Goal: Information Seeking & Learning: Check status

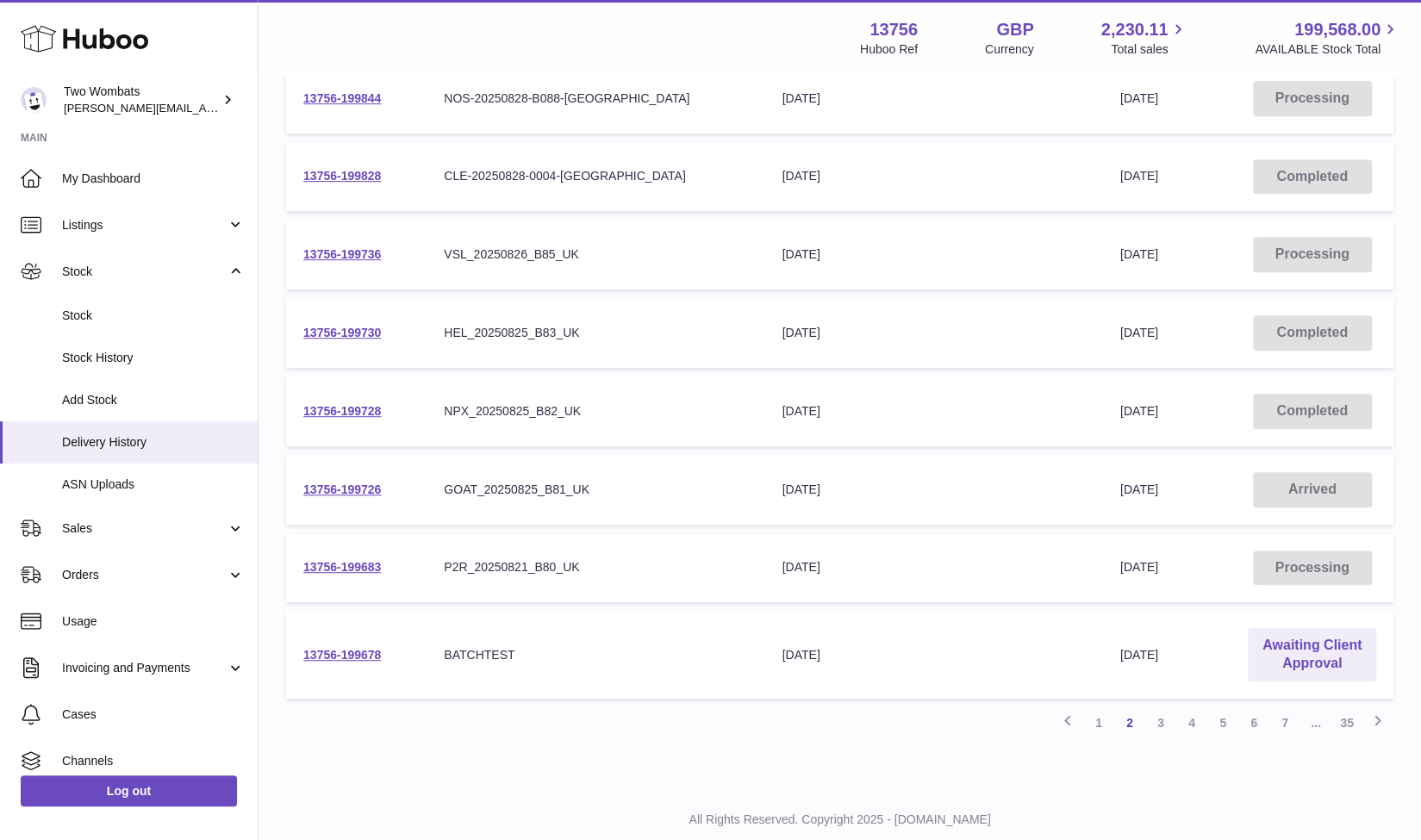
click at [914, 779] on div "Delivery list Add Stock Search Show ** ** ** *** entries Unique Delivery Number…" at bounding box center [839, 210] width 1162 height 1153
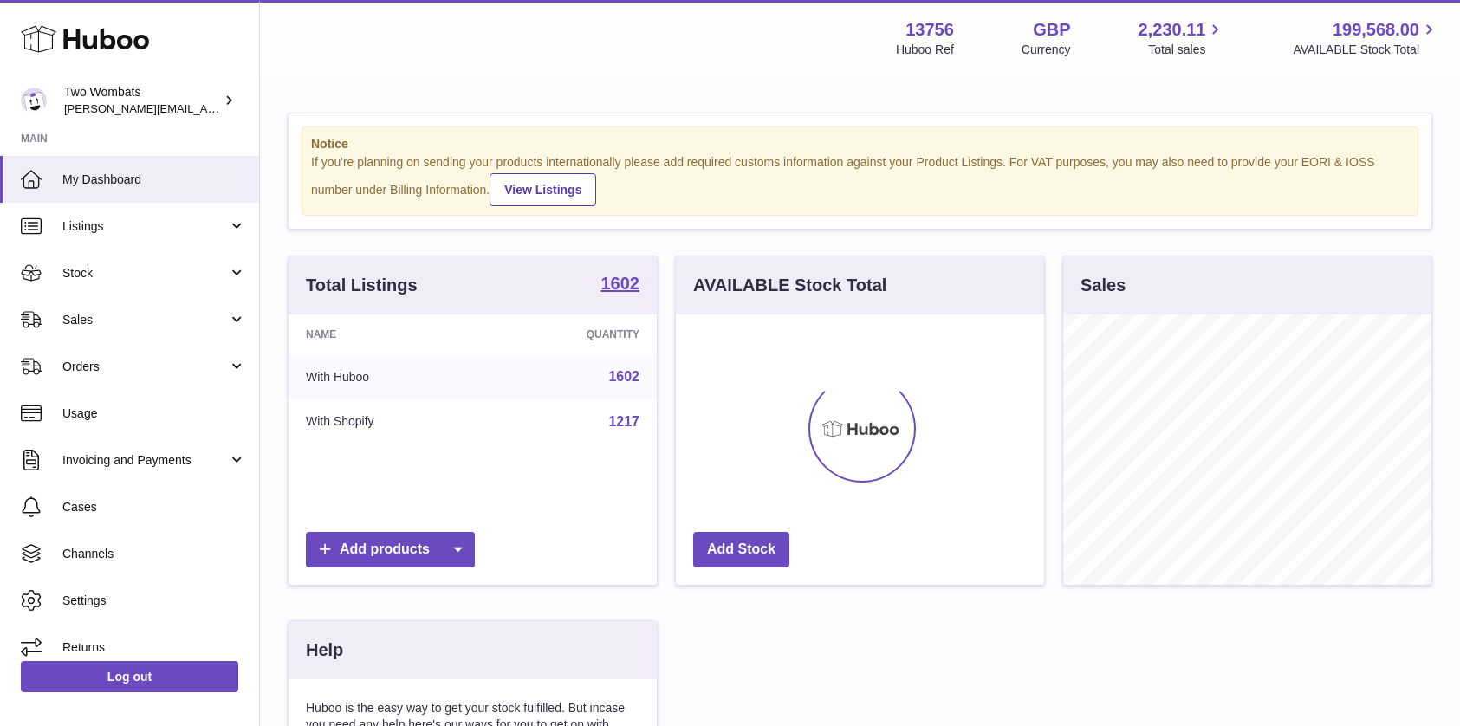
scroll to position [270, 368]
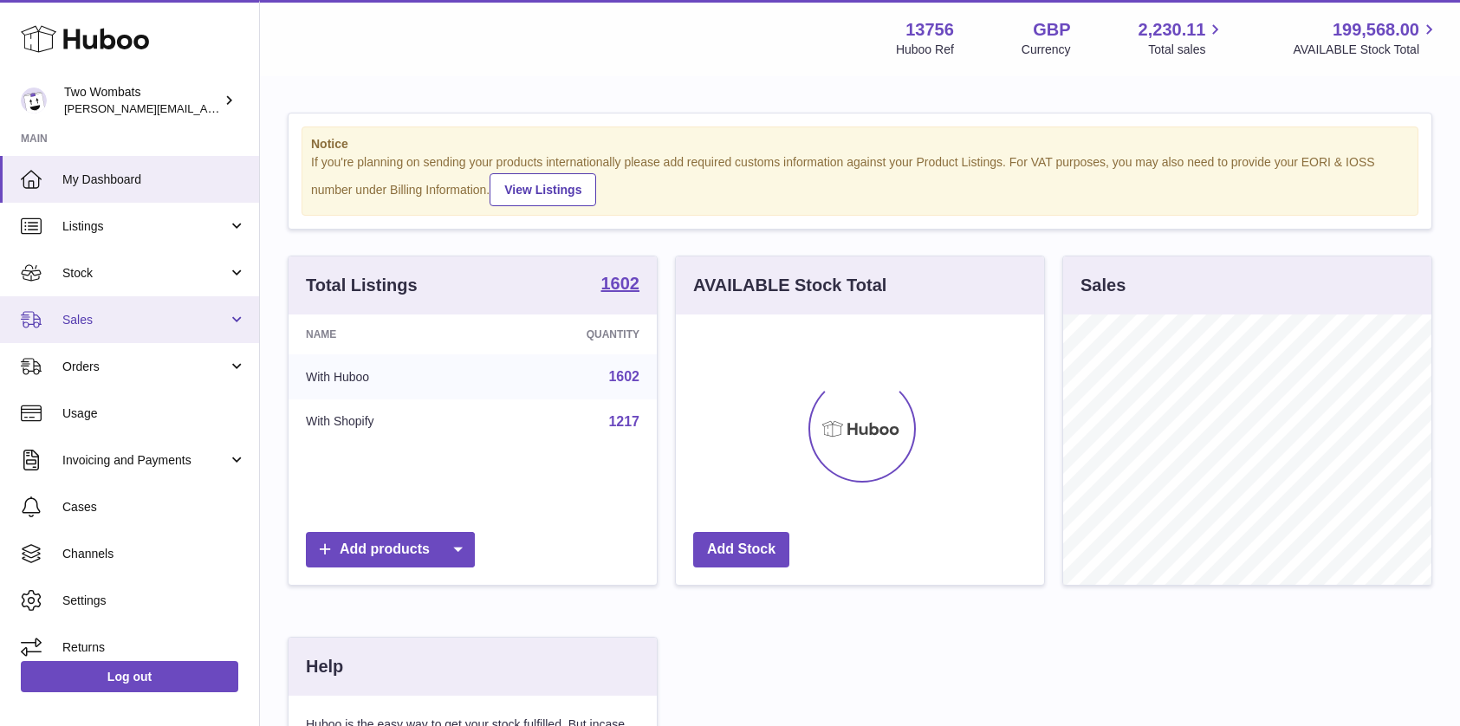
click at [241, 329] on link "Sales" at bounding box center [129, 319] width 259 height 47
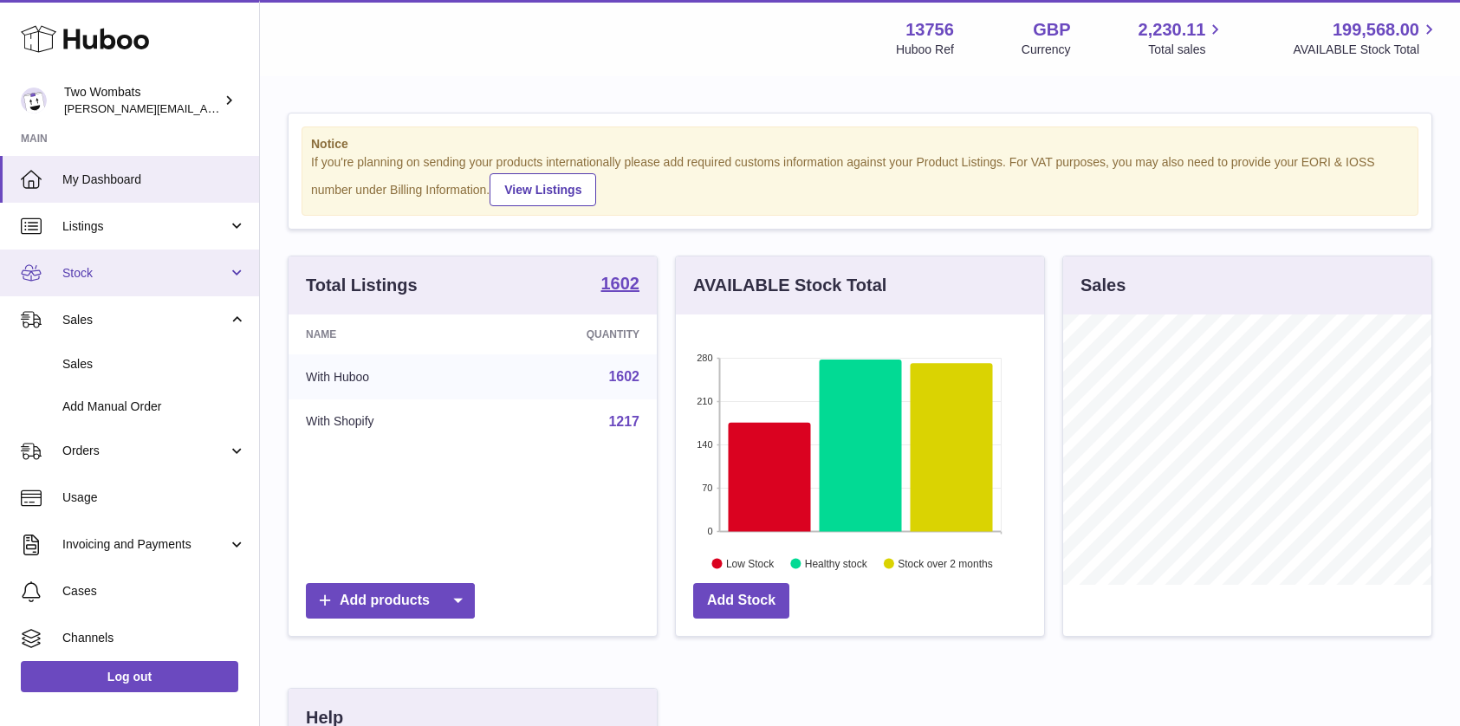
click at [231, 273] on link "Stock" at bounding box center [129, 273] width 259 height 47
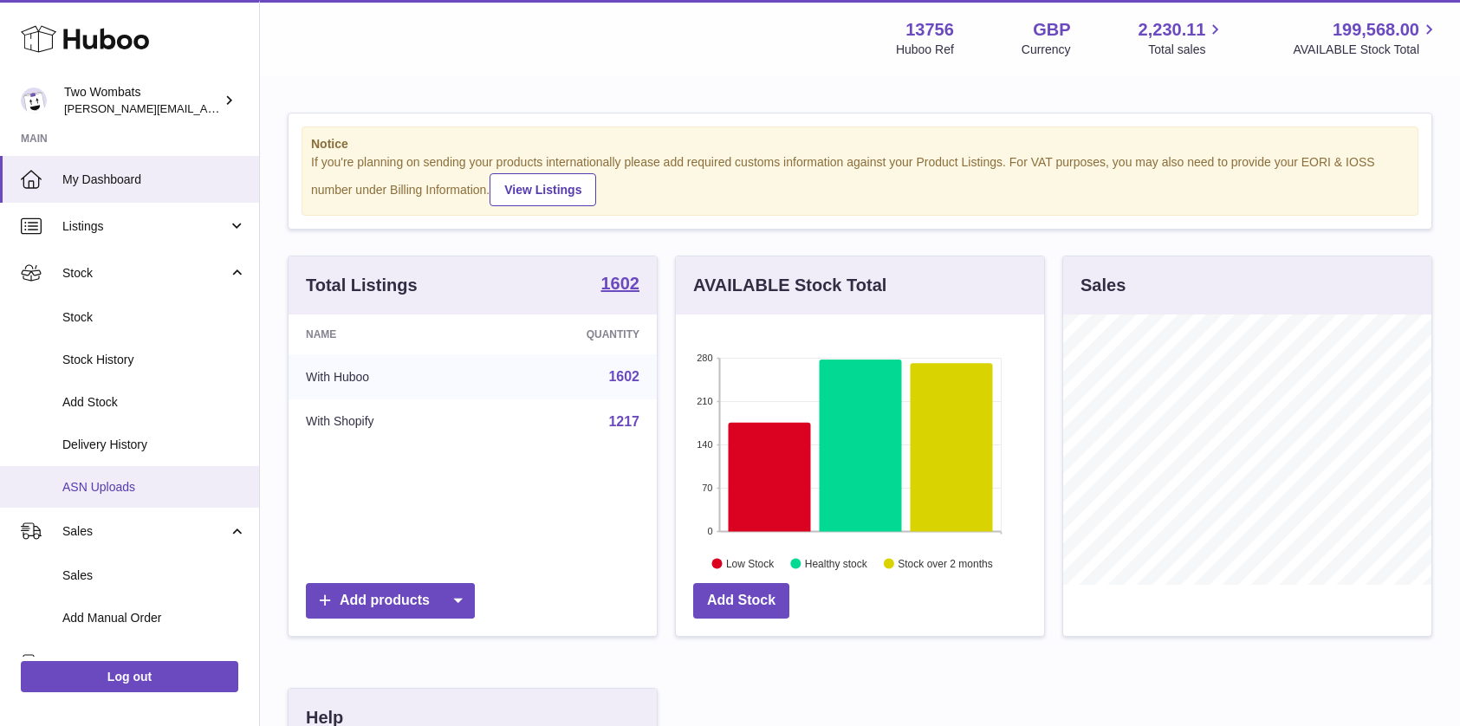
click at [113, 491] on span "ASN Uploads" at bounding box center [154, 487] width 184 height 16
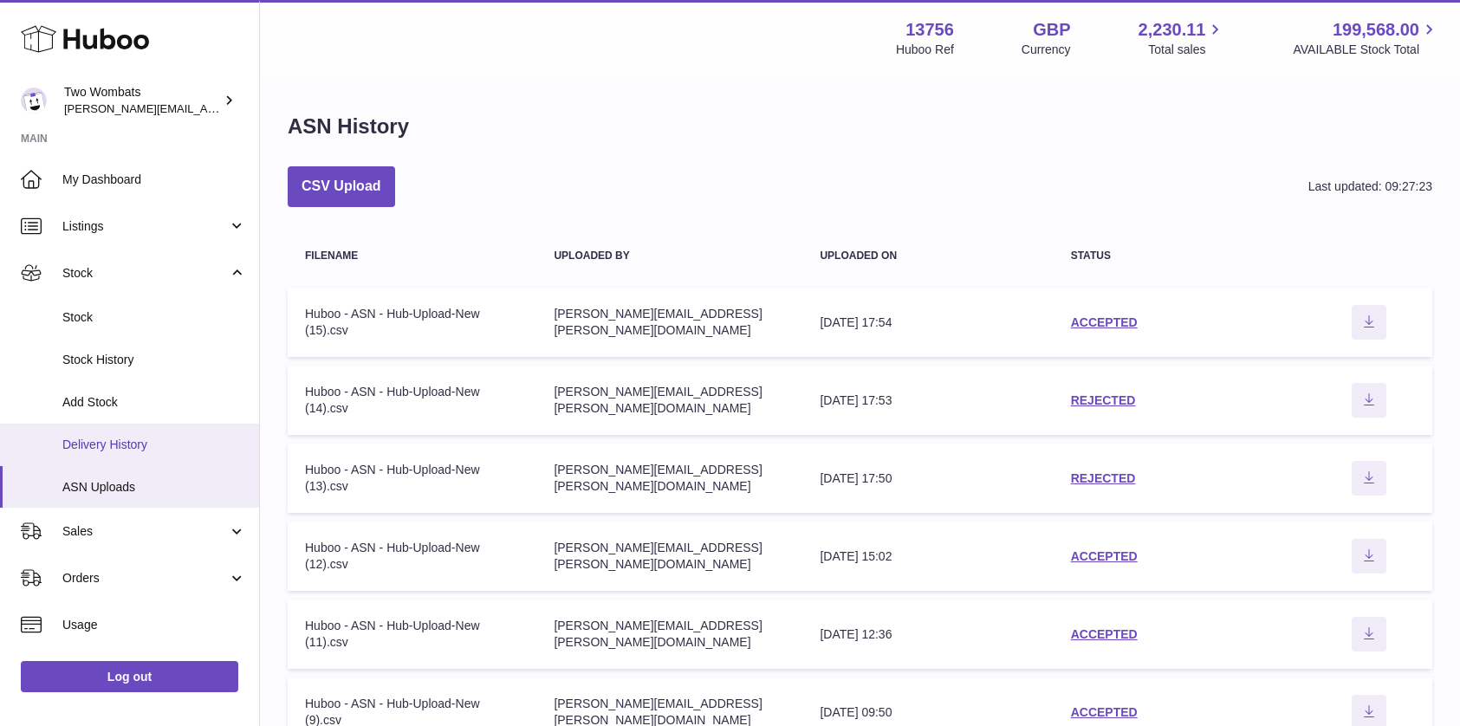
click at [141, 450] on span "Delivery History" at bounding box center [154, 445] width 184 height 16
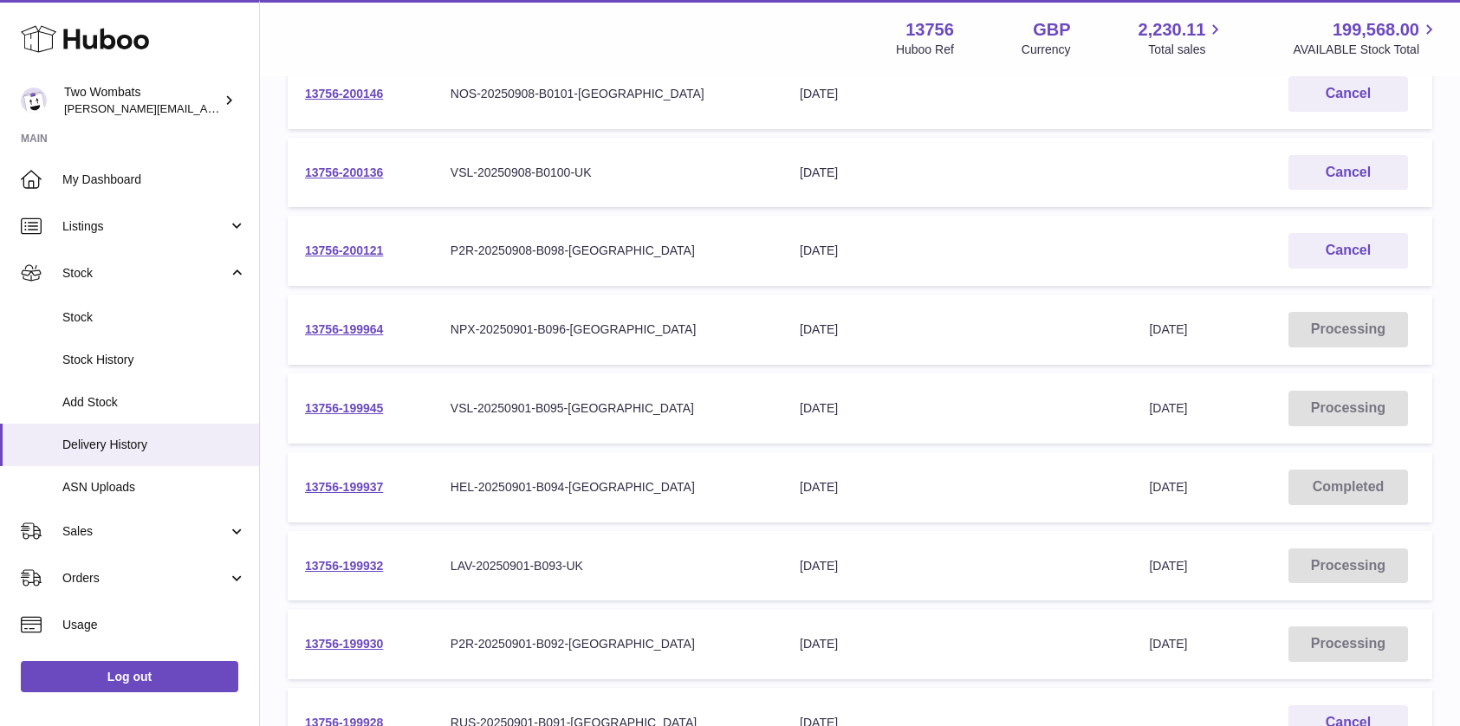
scroll to position [365, 0]
click at [335, 315] on td "13756-199964" at bounding box center [361, 328] width 146 height 70
click at [354, 329] on link "13756-199964" at bounding box center [344, 328] width 78 height 14
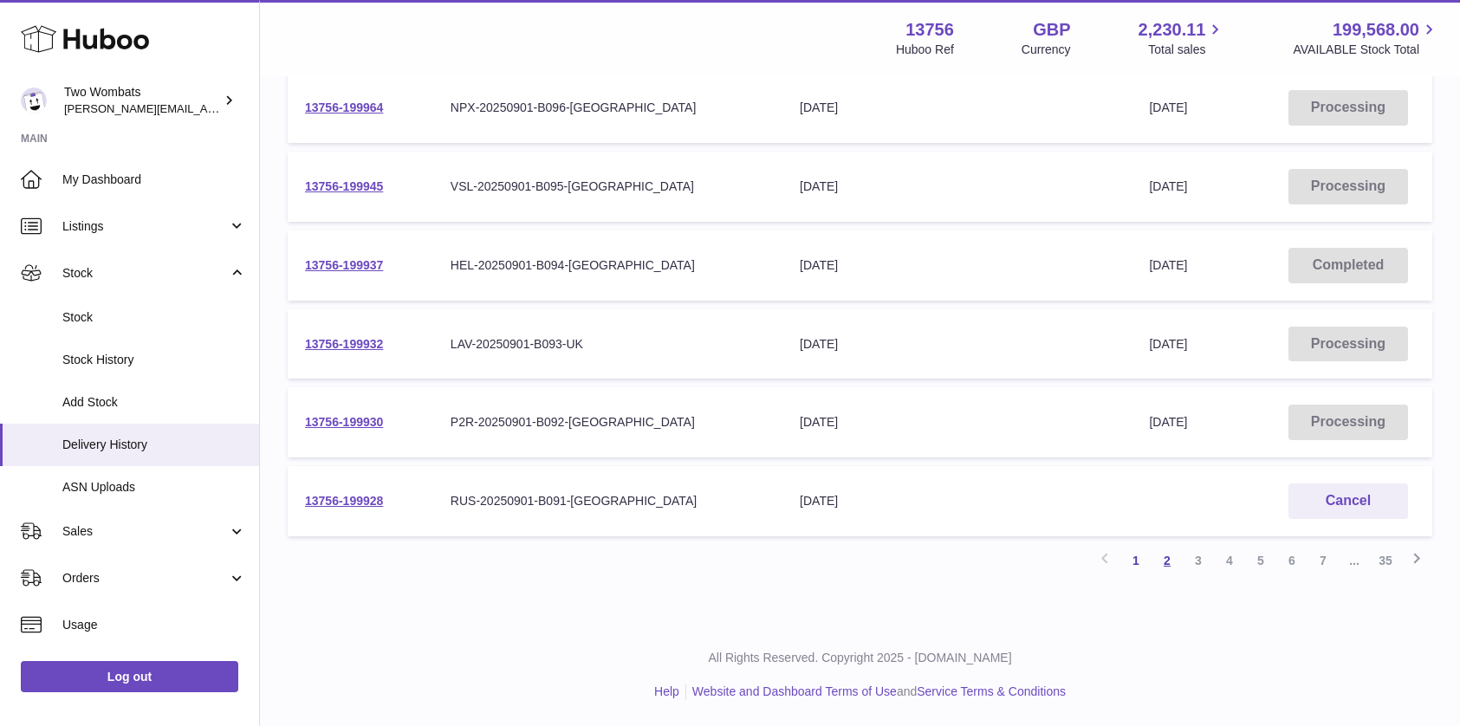
click at [1179, 565] on link "2" at bounding box center [1167, 560] width 31 height 31
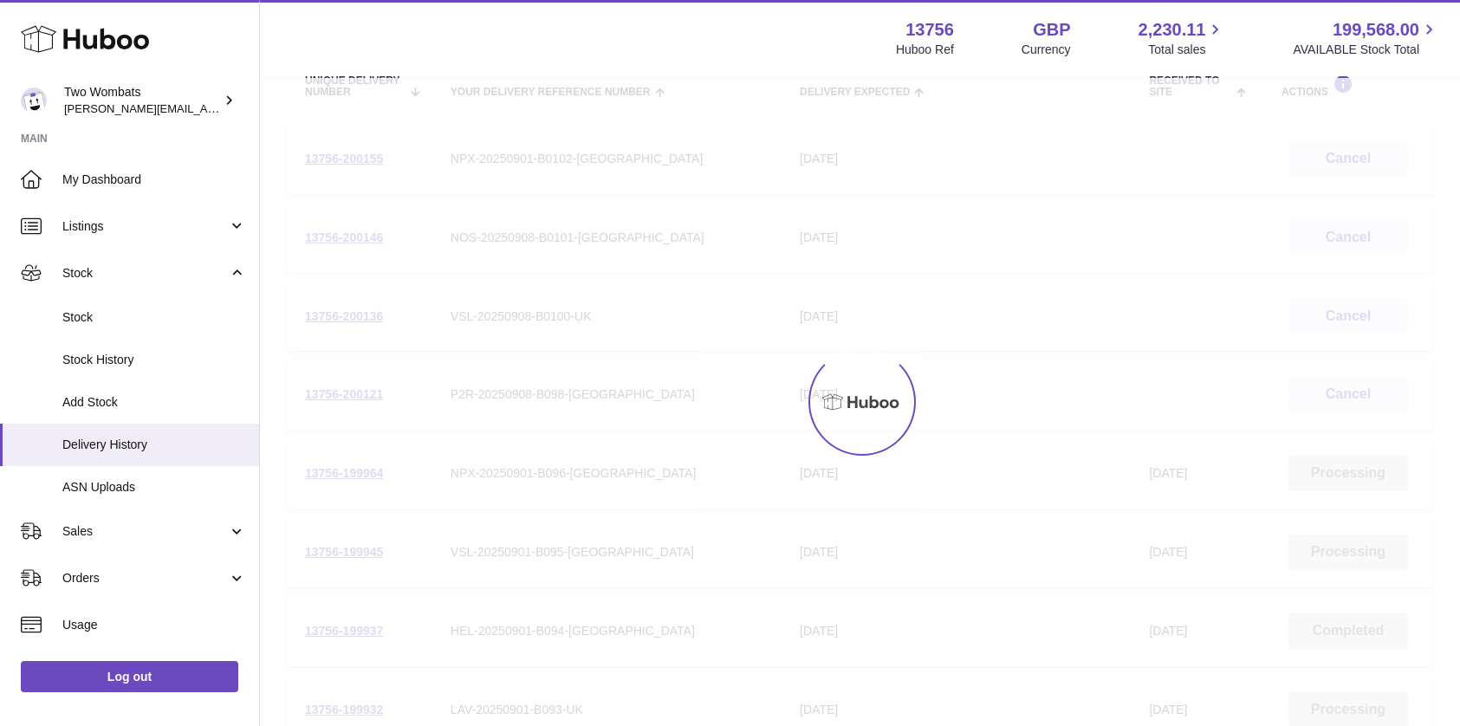
scroll to position [78, 0]
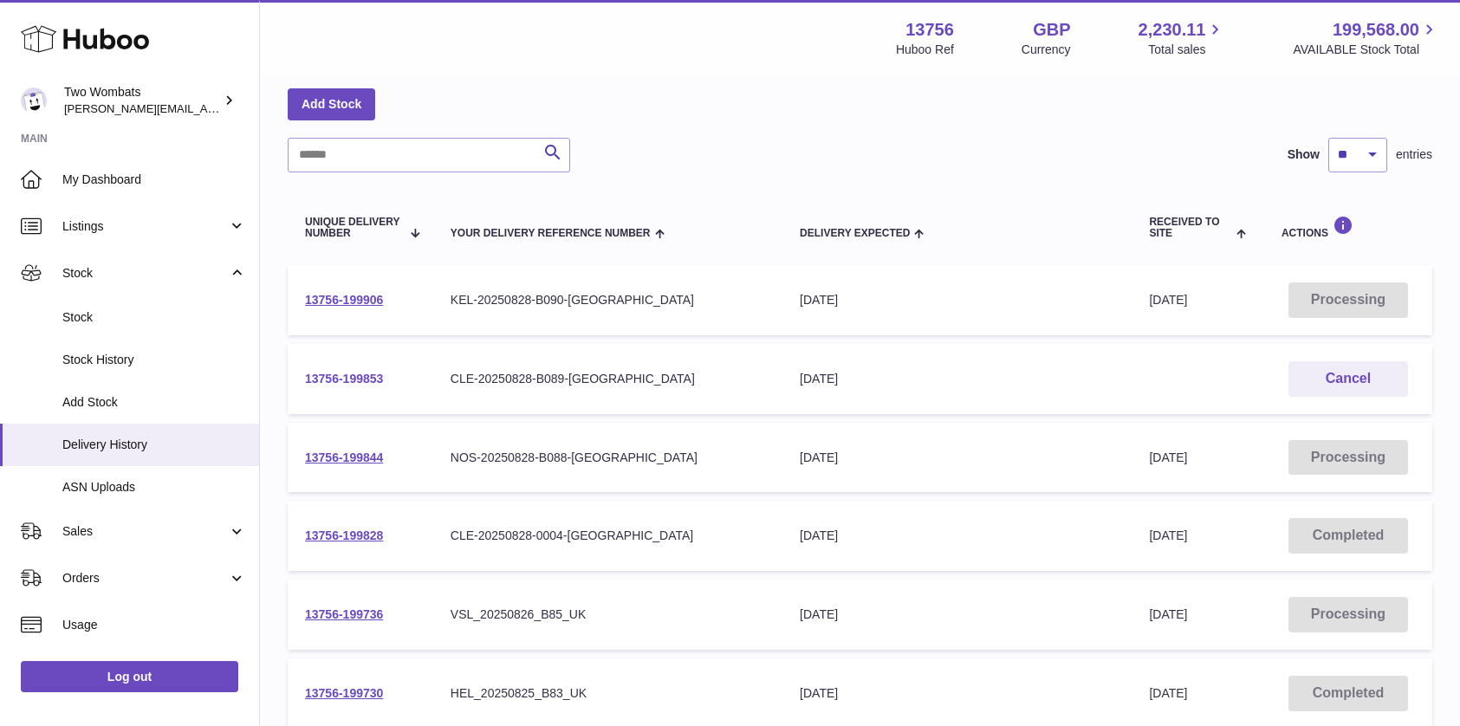
click at [353, 378] on link "13756-199853" at bounding box center [344, 379] width 78 height 14
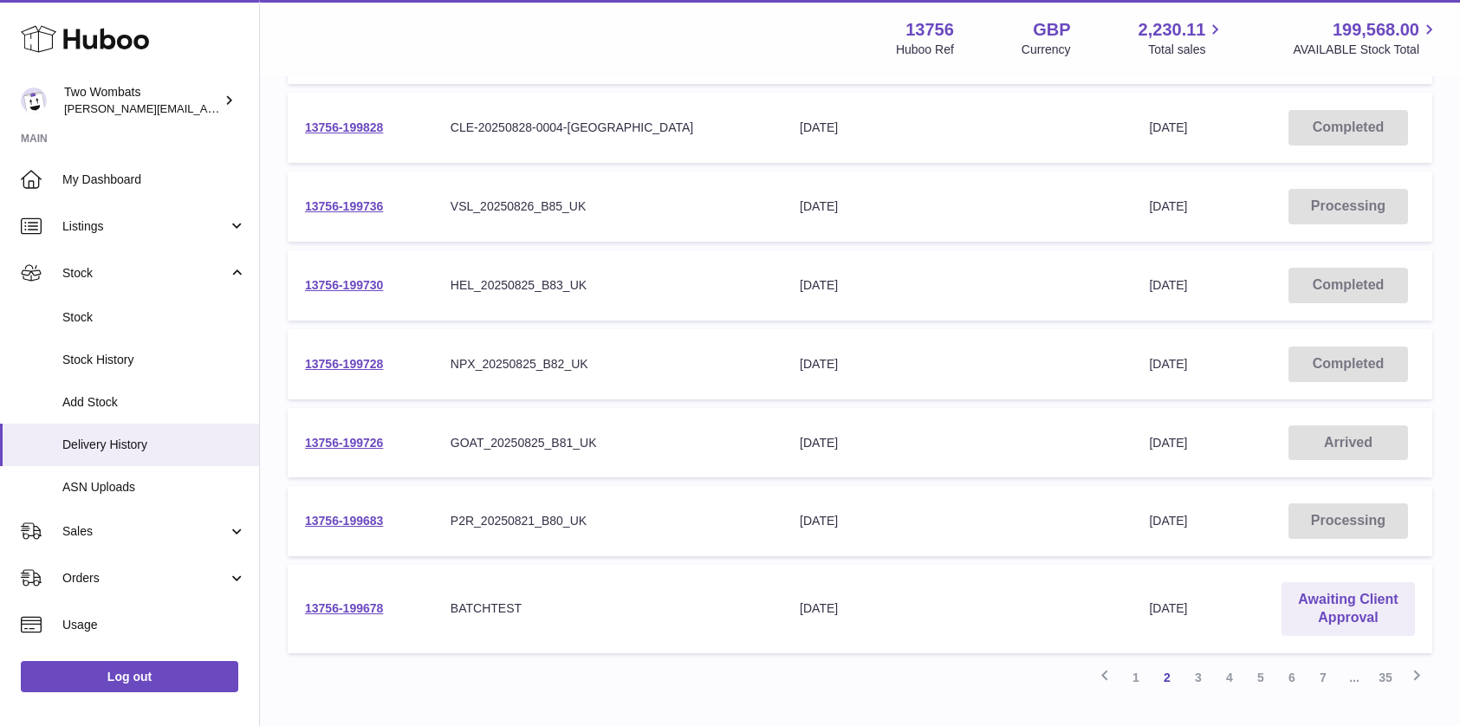
scroll to position [485, 0]
click at [354, 439] on link "13756-199726" at bounding box center [344, 444] width 78 height 14
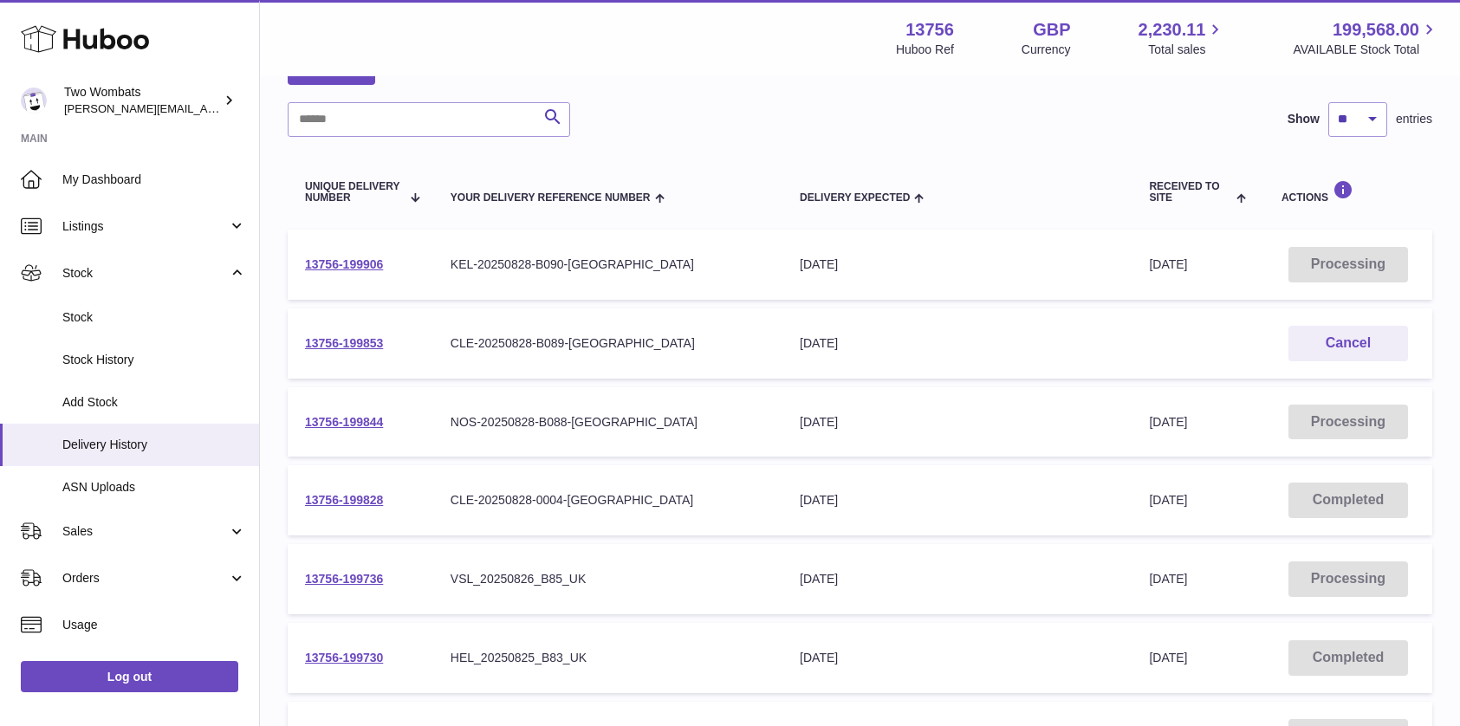
scroll to position [114, 0]
drag, startPoint x: 671, startPoint y: 346, endPoint x: 1167, endPoint y: 637, distance: 575.7
click at [1167, 637] on td "Received to Site 28th Aug 2025" at bounding box center [1198, 657] width 133 height 70
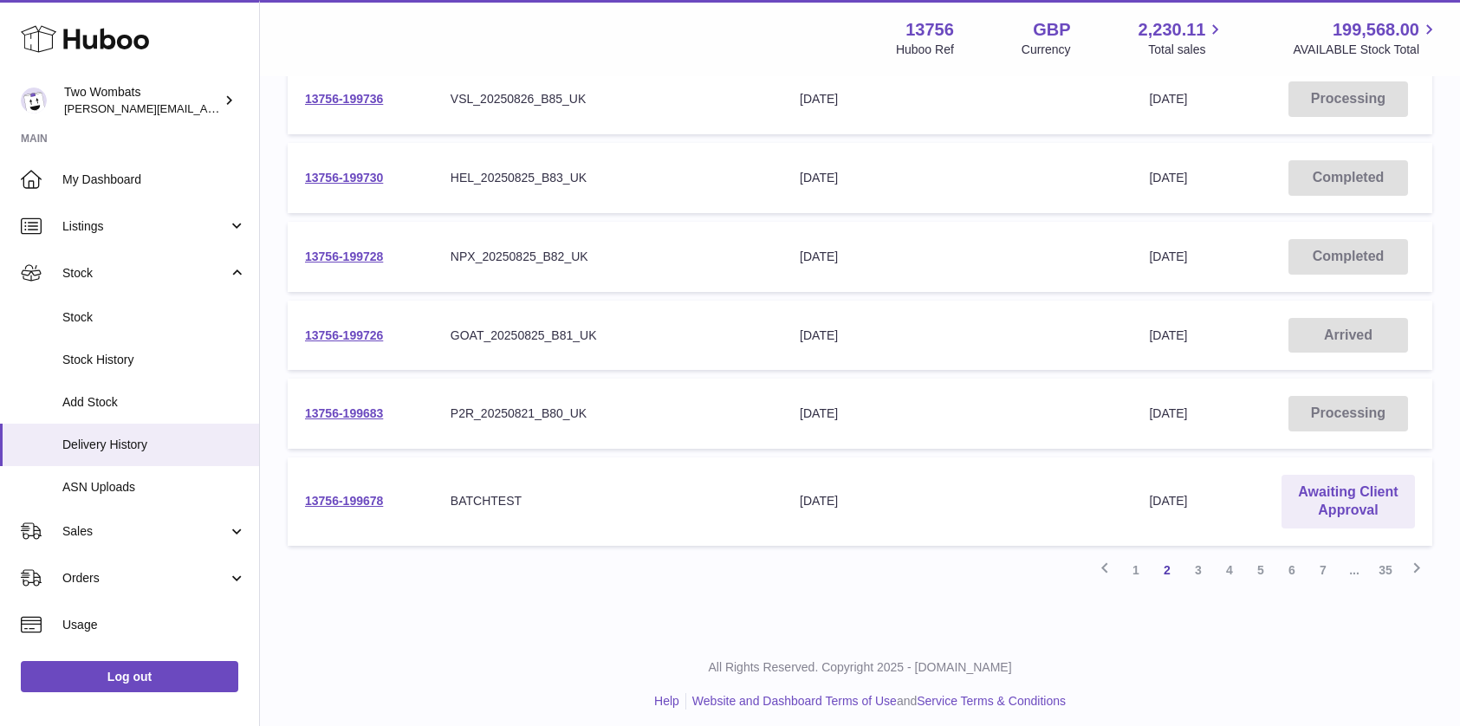
scroll to position [603, 0]
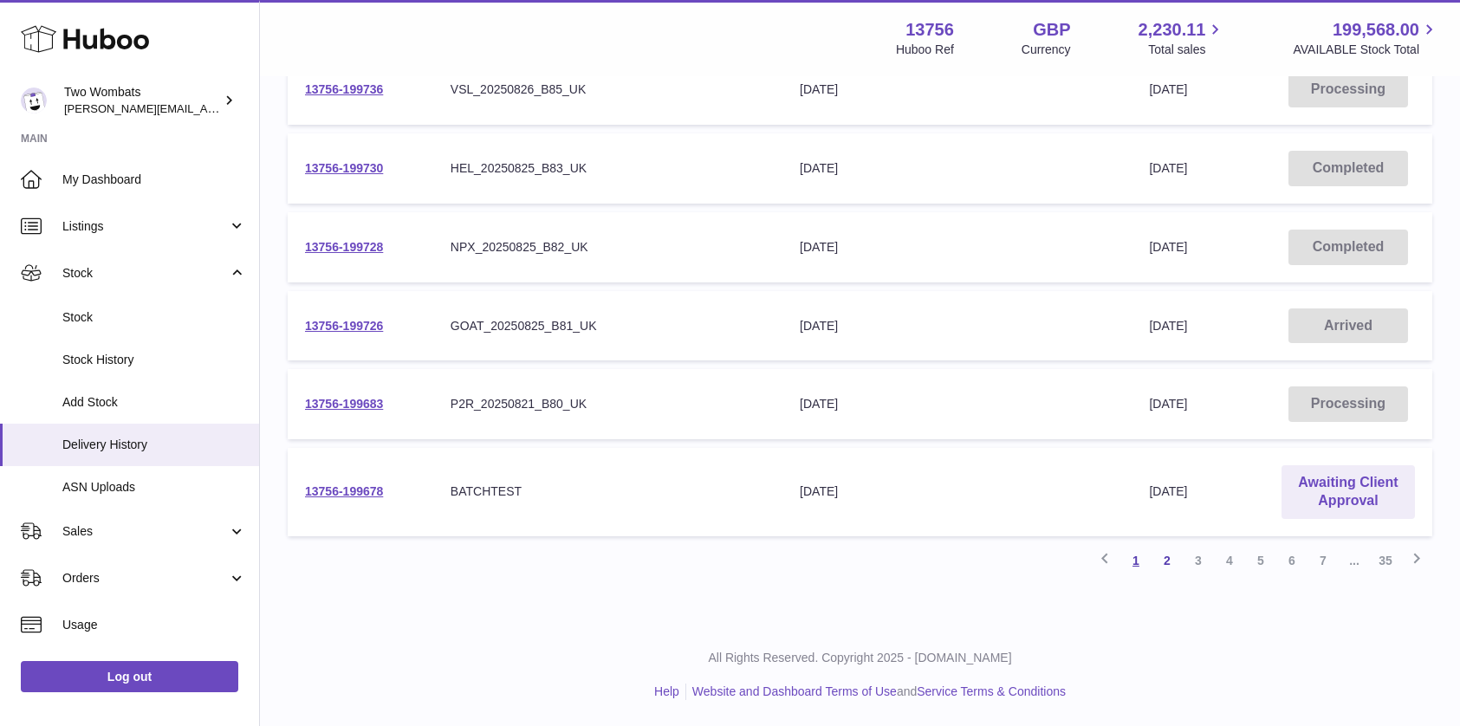
click at [1137, 566] on link "1" at bounding box center [1136, 560] width 31 height 31
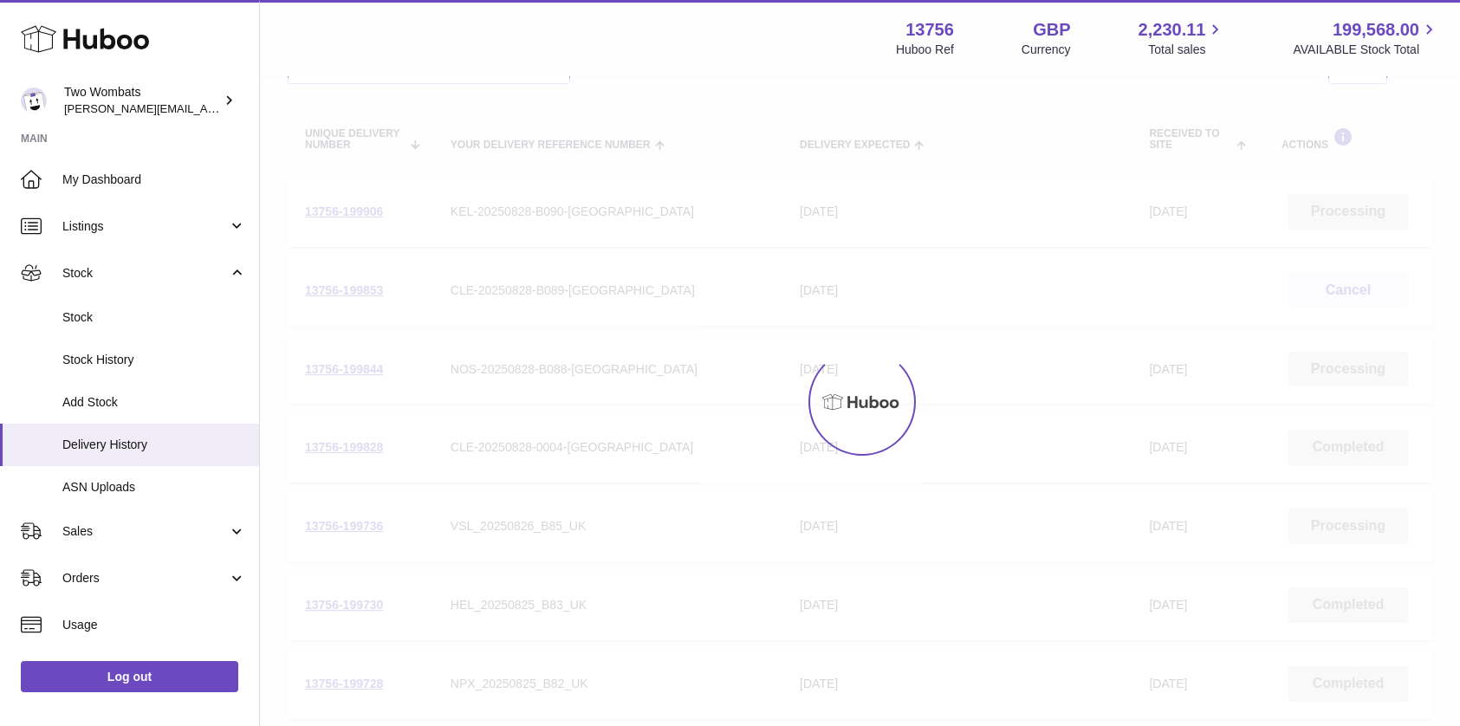
scroll to position [78, 0]
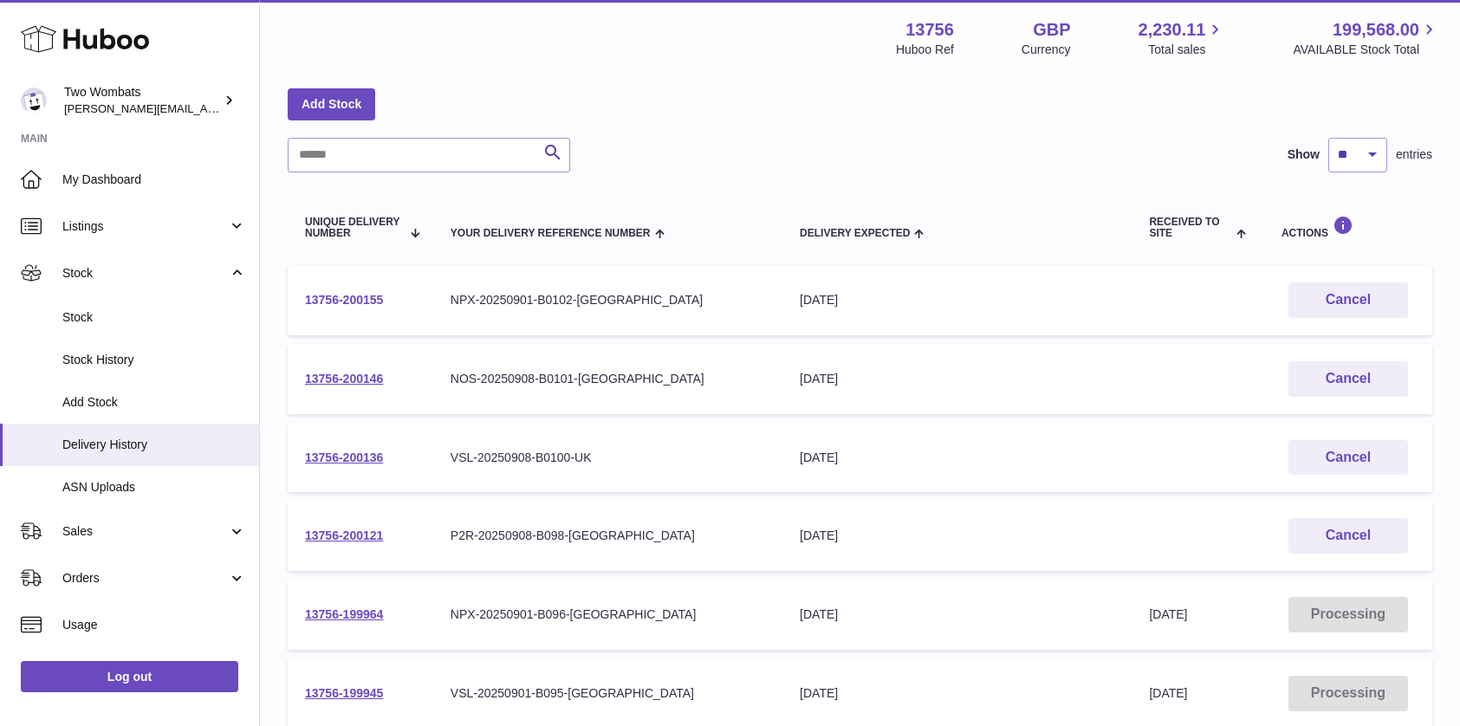
click at [367, 298] on link "13756-200155" at bounding box center [344, 300] width 78 height 14
click at [347, 377] on link "13756-200146" at bounding box center [344, 379] width 78 height 14
click at [361, 461] on link "13756-200136" at bounding box center [344, 458] width 78 height 14
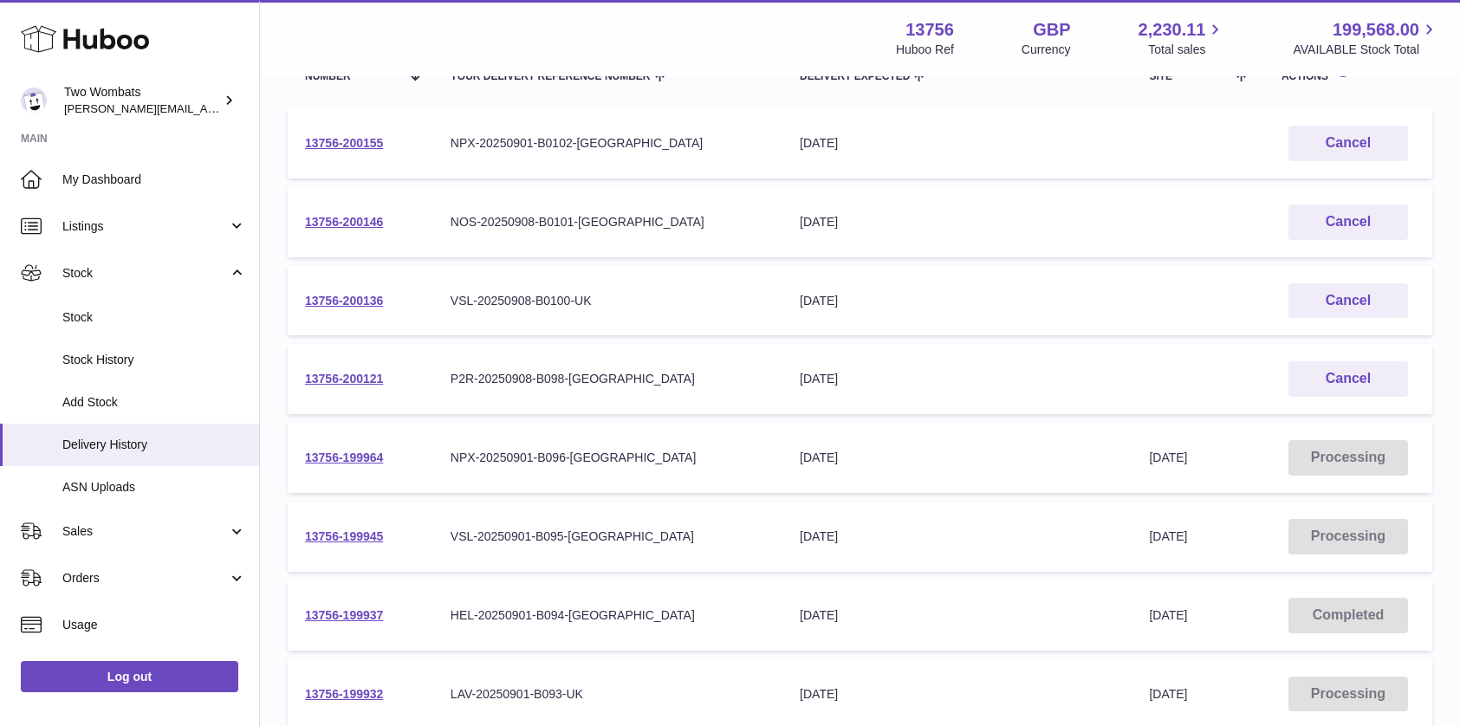
scroll to position [236, 0]
click at [349, 381] on link "13756-200121" at bounding box center [344, 378] width 78 height 14
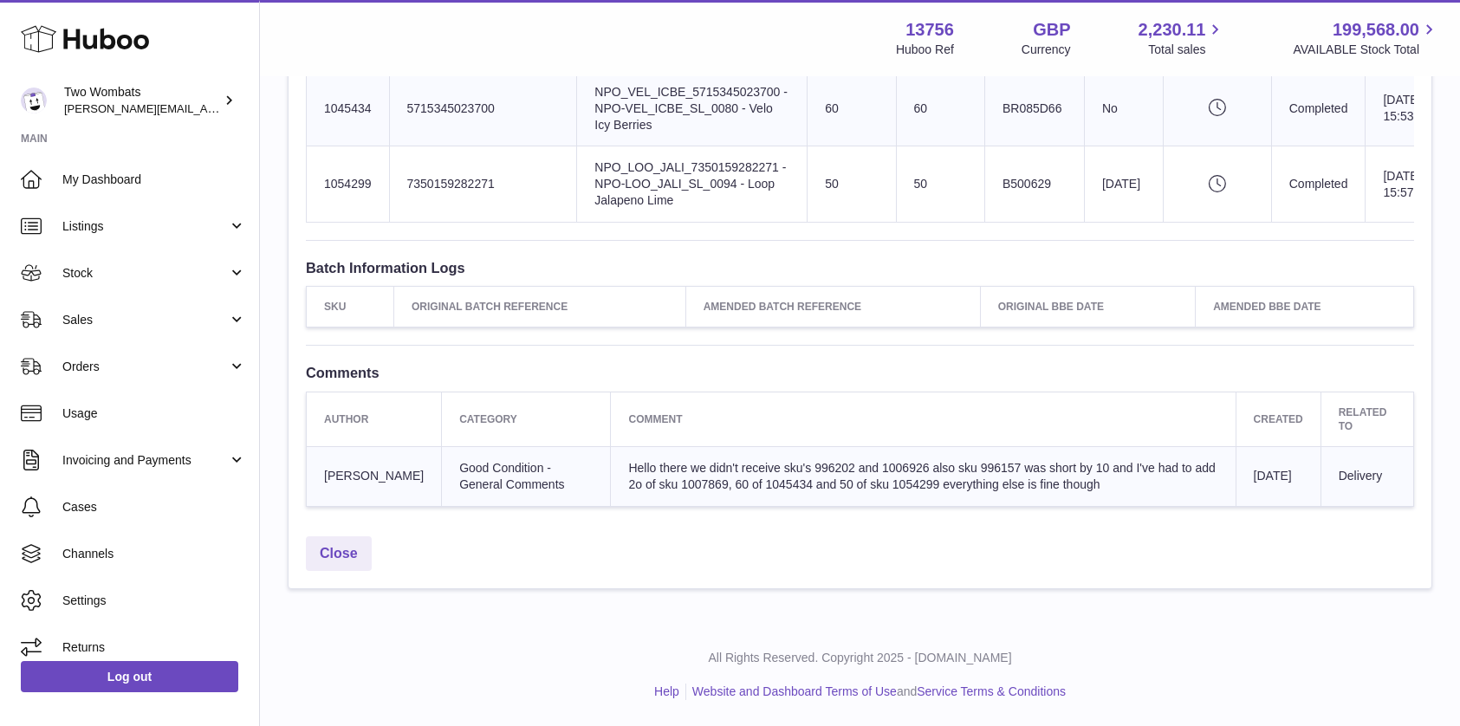
scroll to position [2582, 0]
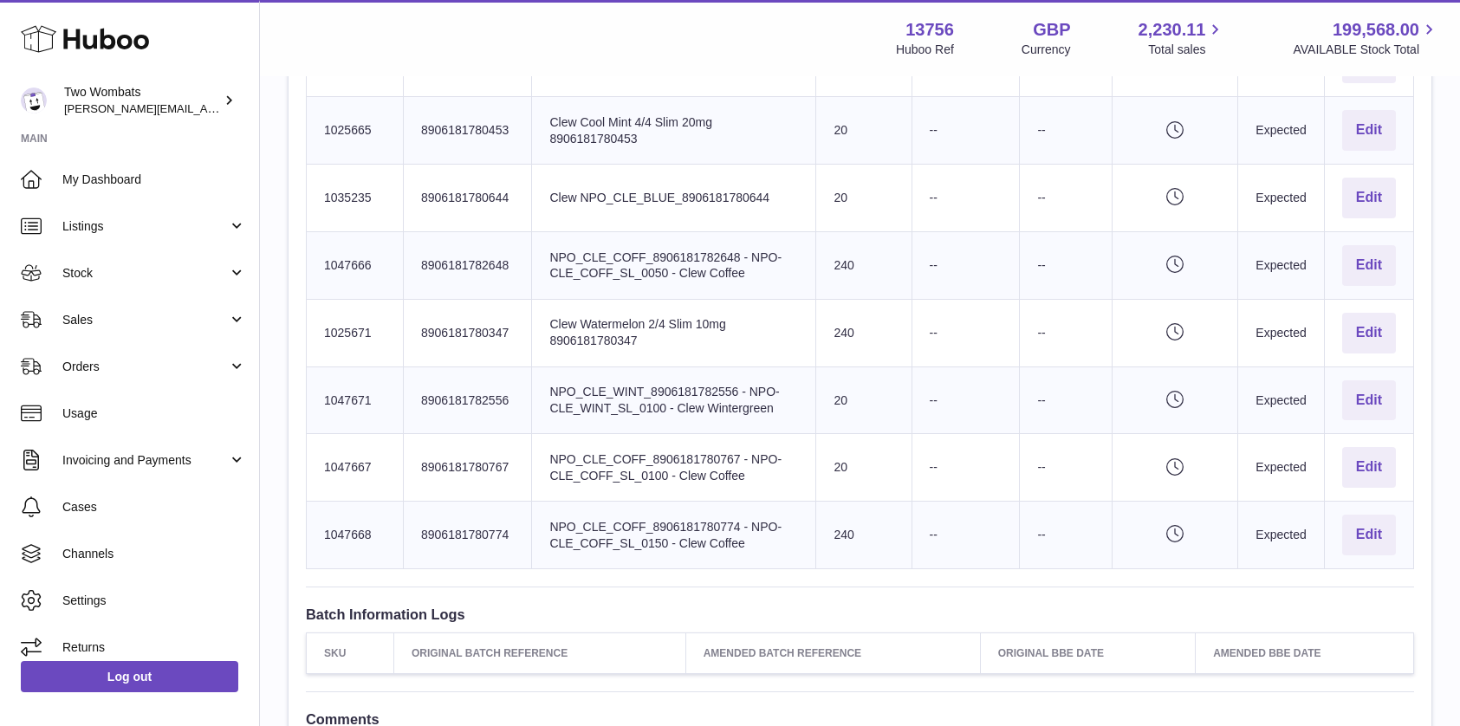
scroll to position [942, 0]
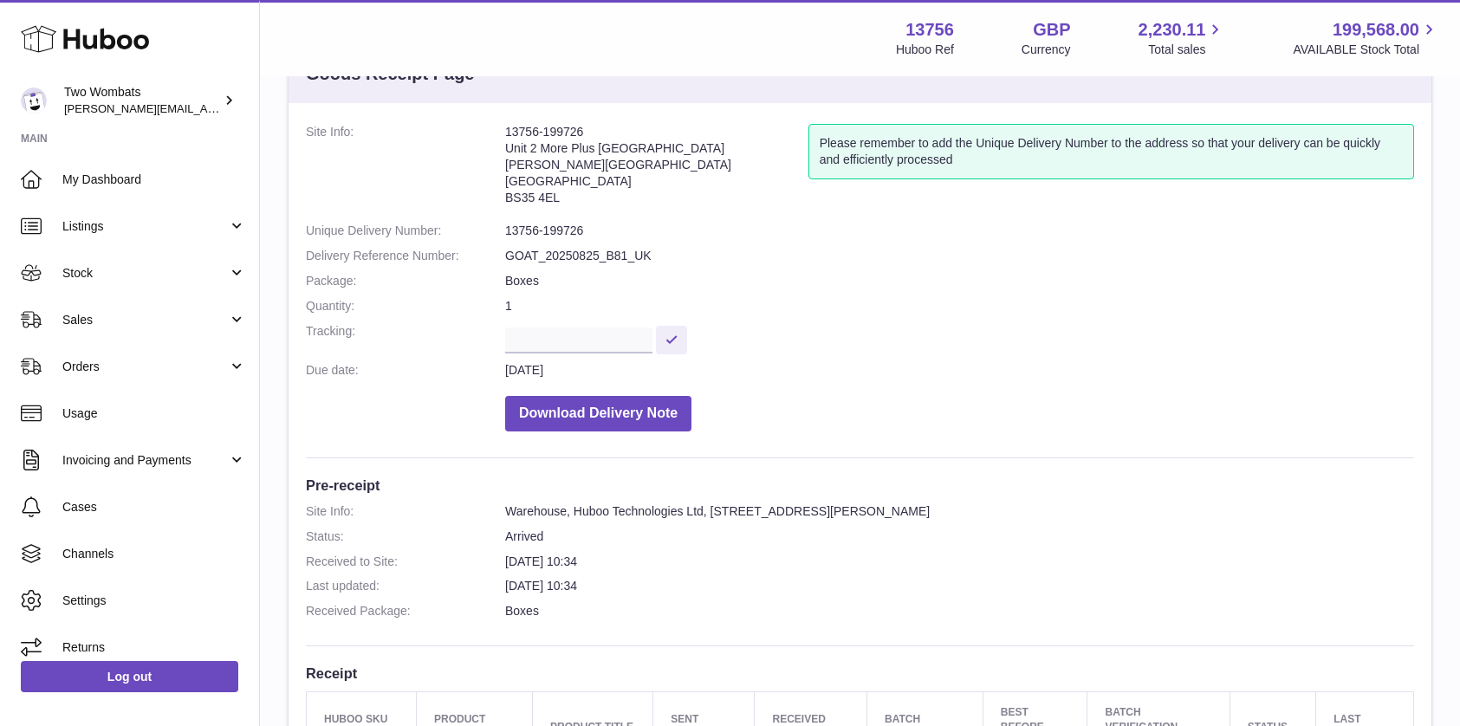
scroll to position [11, 0]
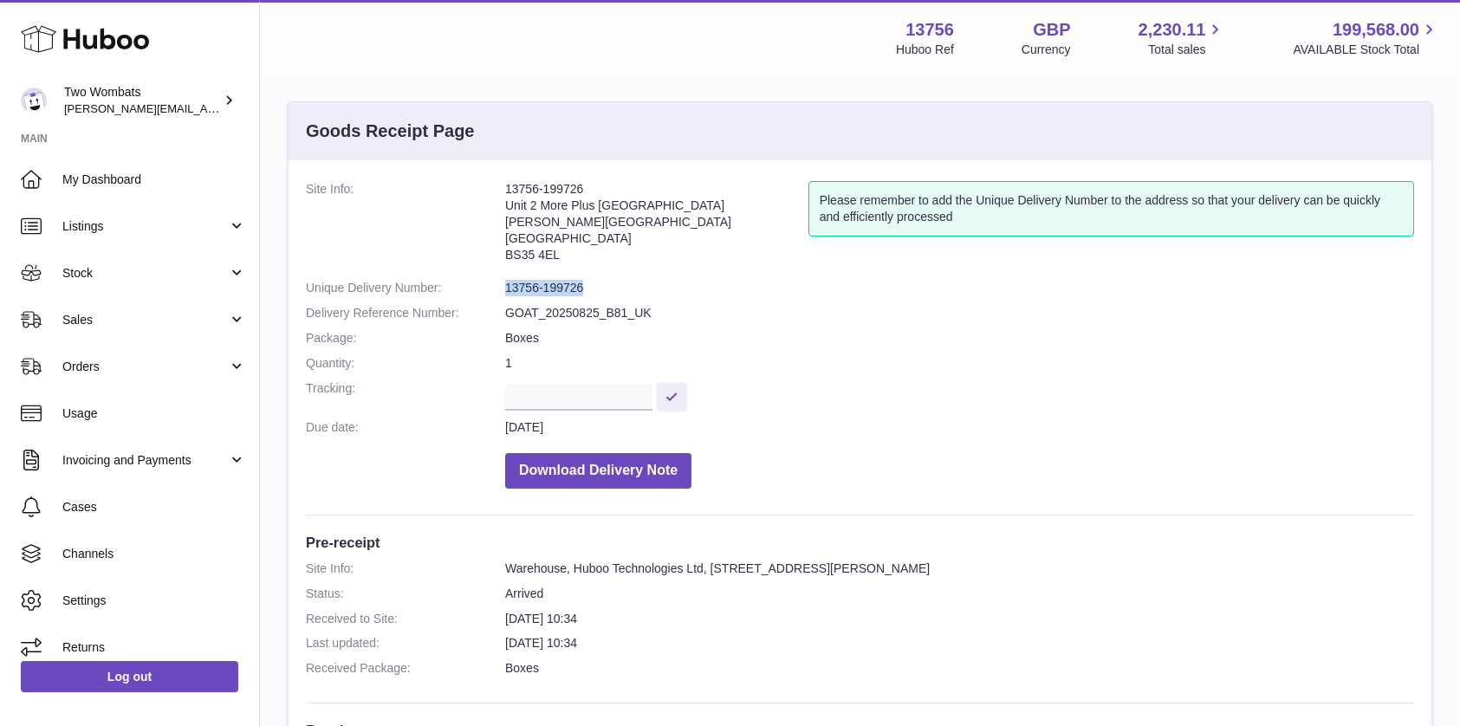
drag, startPoint x: 600, startPoint y: 289, endPoint x: 487, endPoint y: 294, distance: 112.8
click at [487, 294] on dl "Site Info: 13756-199726 Unit 2 More Plus Central Park Hudson Ave Severn Beach B…" at bounding box center [860, 339] width 1109 height 316
copy dl "13756-199726"
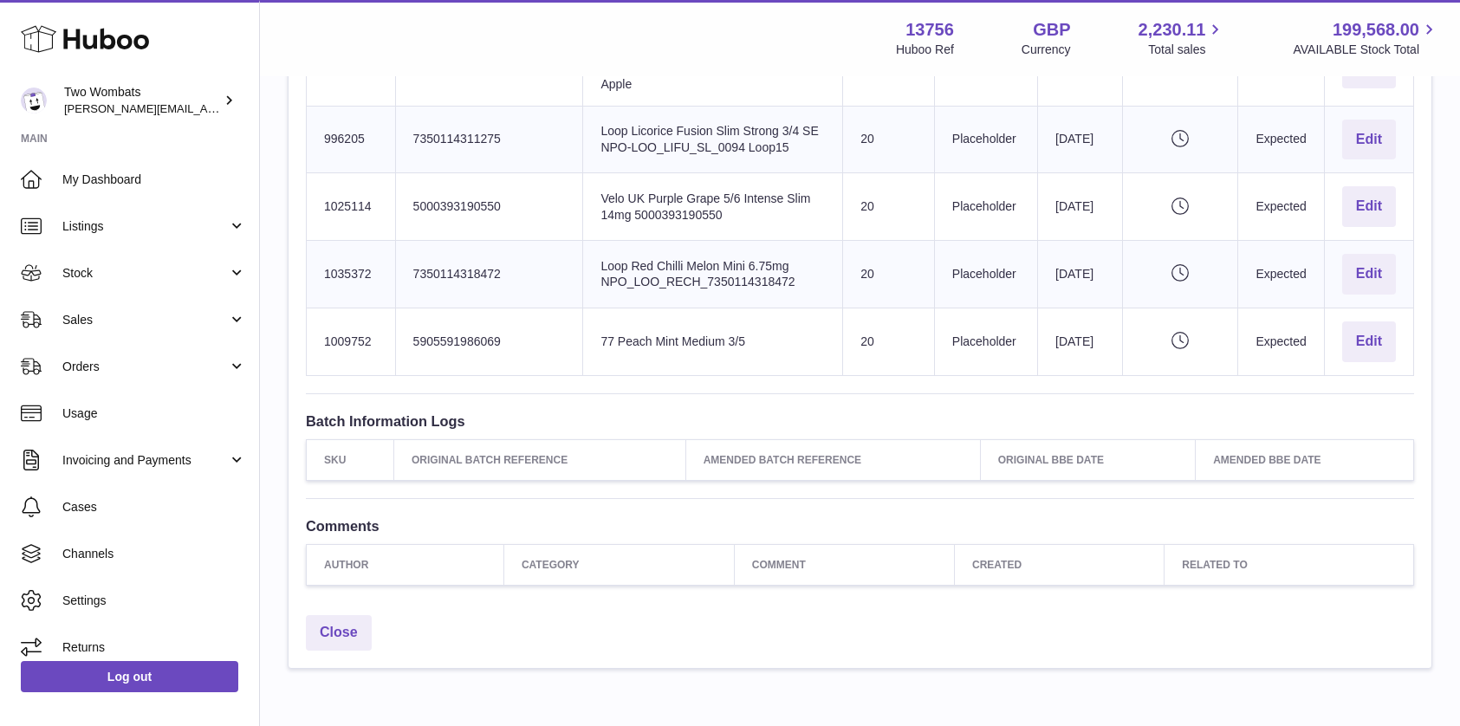
scroll to position [2341, 0]
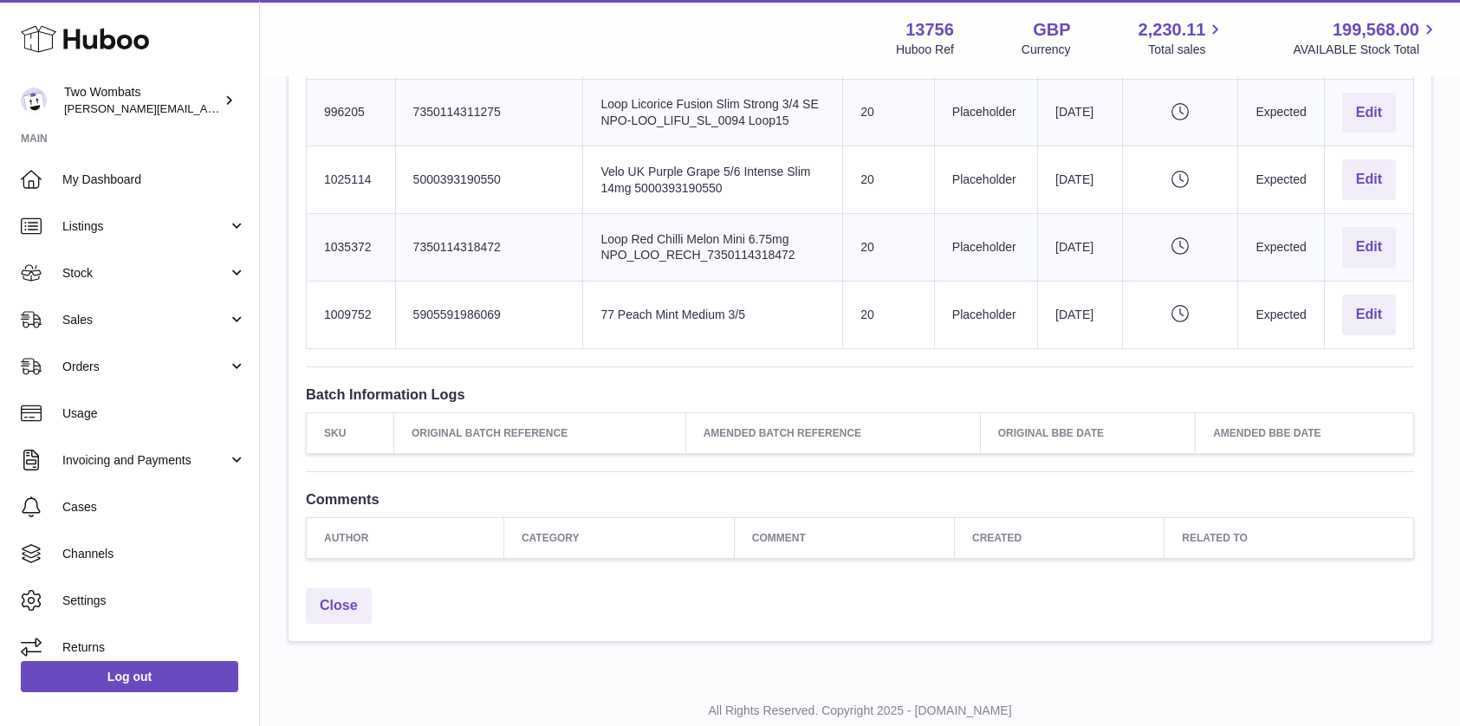
drag, startPoint x: 314, startPoint y: 343, endPoint x: 1414, endPoint y: 276, distance: 1101.9
copy tbody "996016 Client Identifier 5715345008493 Product title NPO_VEL_LIFL_5715345008493…"
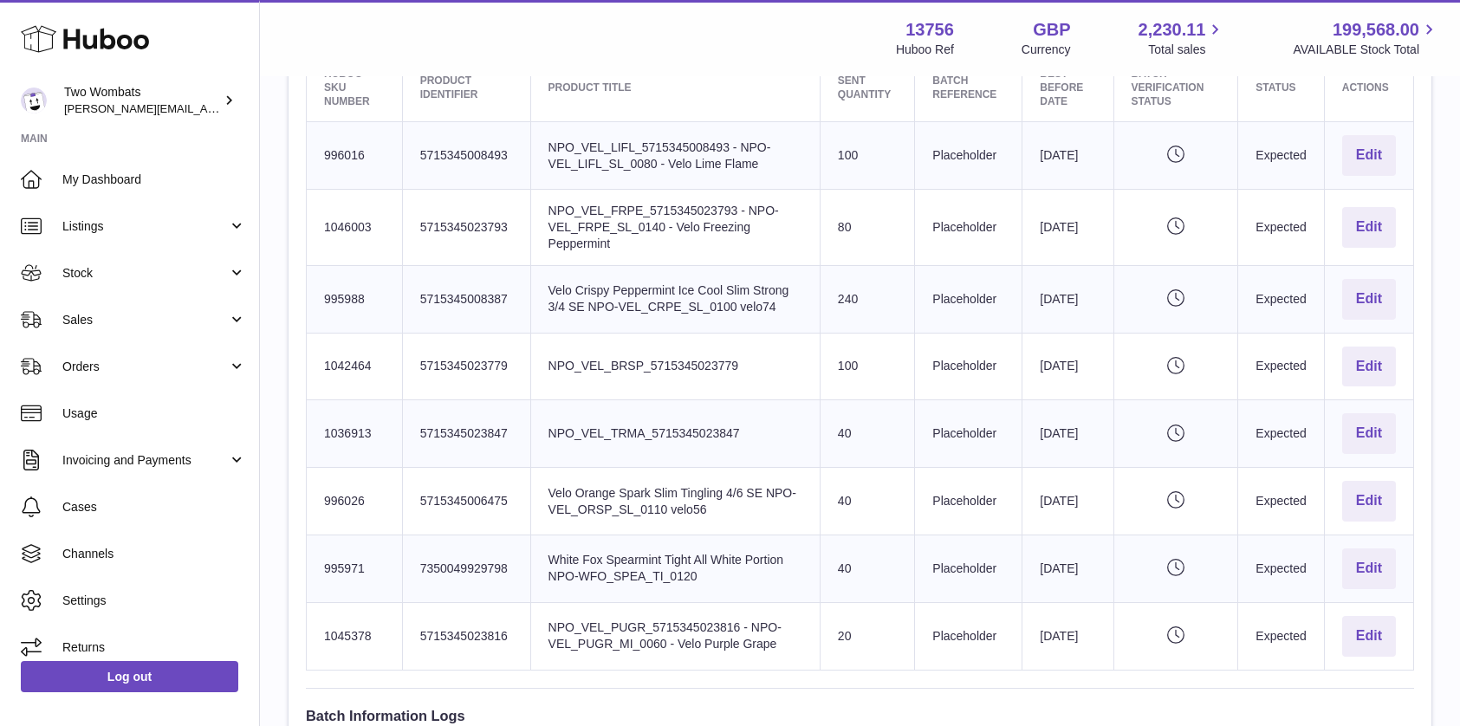
scroll to position [627, 0]
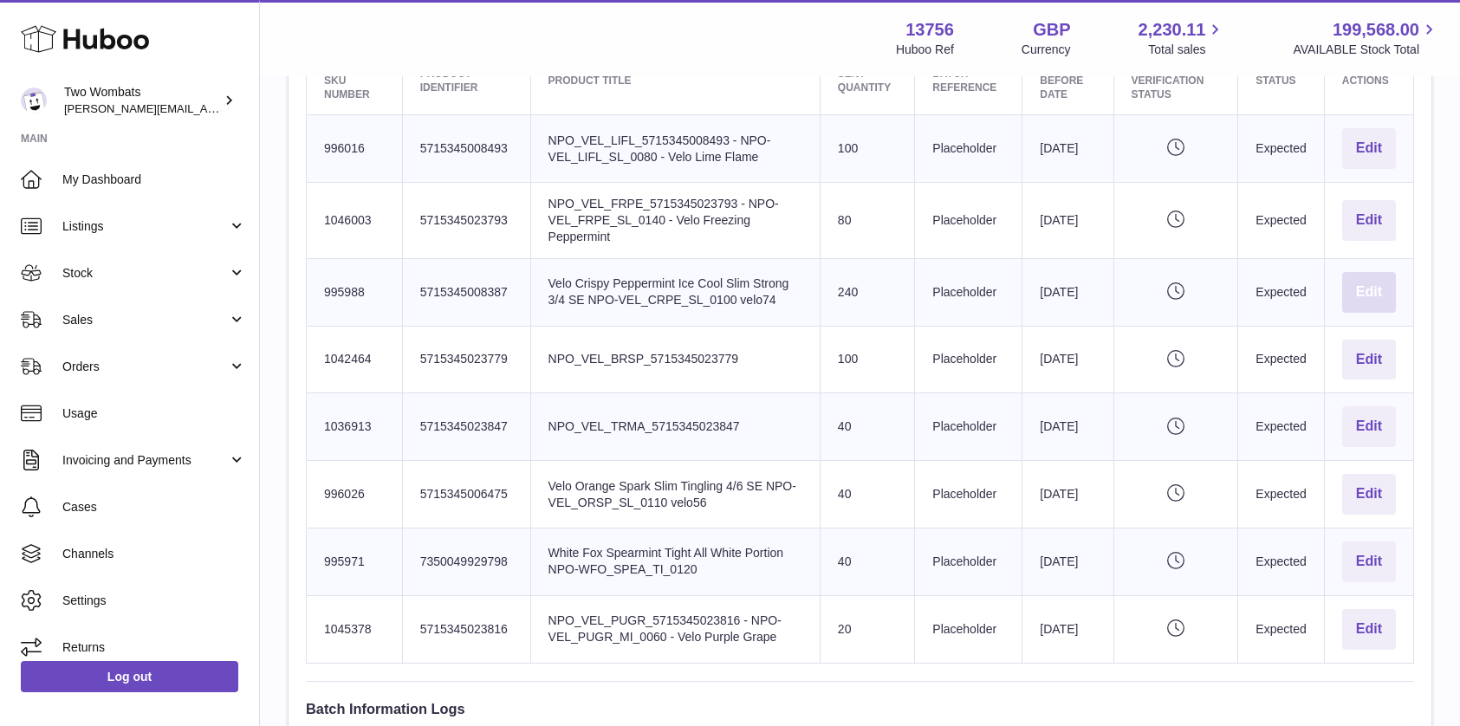
click at [1361, 285] on button "Edit" at bounding box center [1370, 292] width 54 height 41
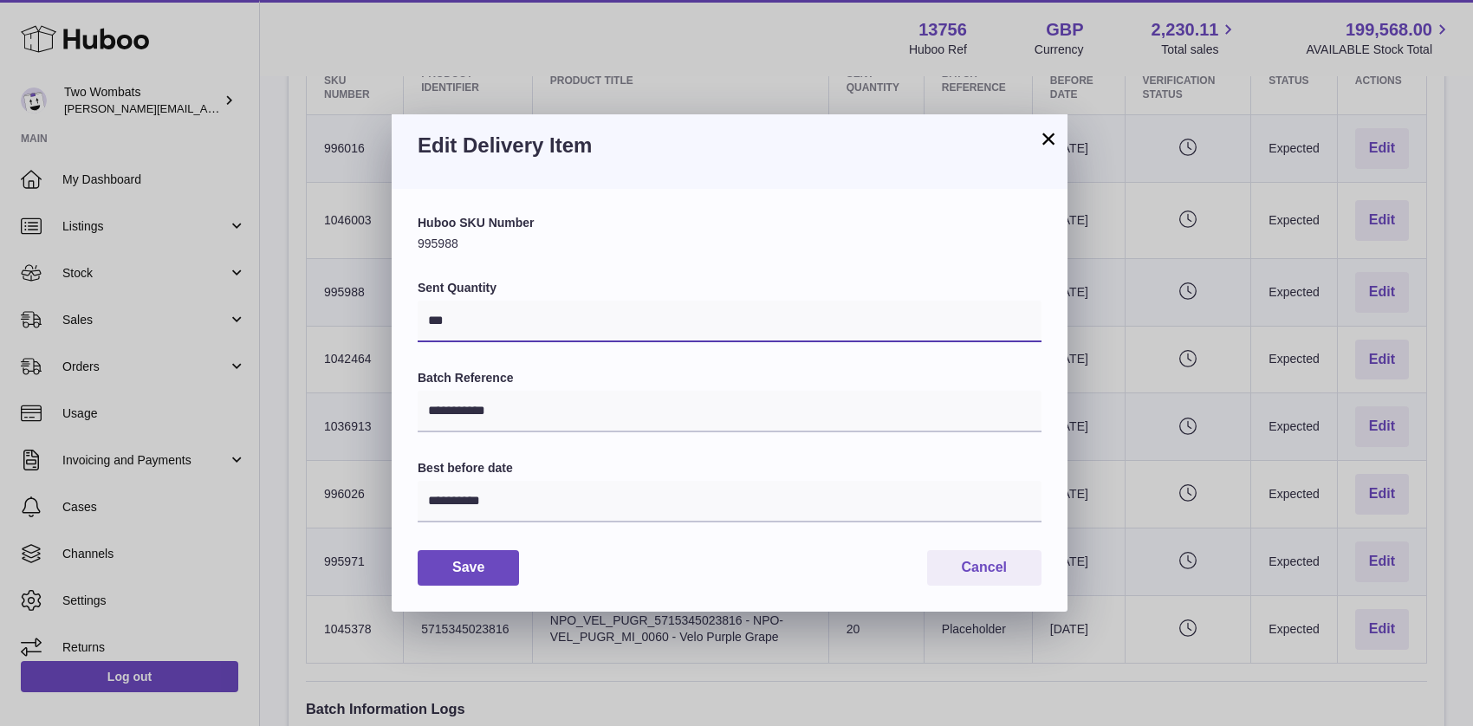
drag, startPoint x: 457, startPoint y: 324, endPoint x: 388, endPoint y: 318, distance: 68.7
click at [388, 318] on div "**********" at bounding box center [736, 363] width 1473 height 726
type input "**"
click at [478, 573] on button "Save" at bounding box center [468, 568] width 101 height 36
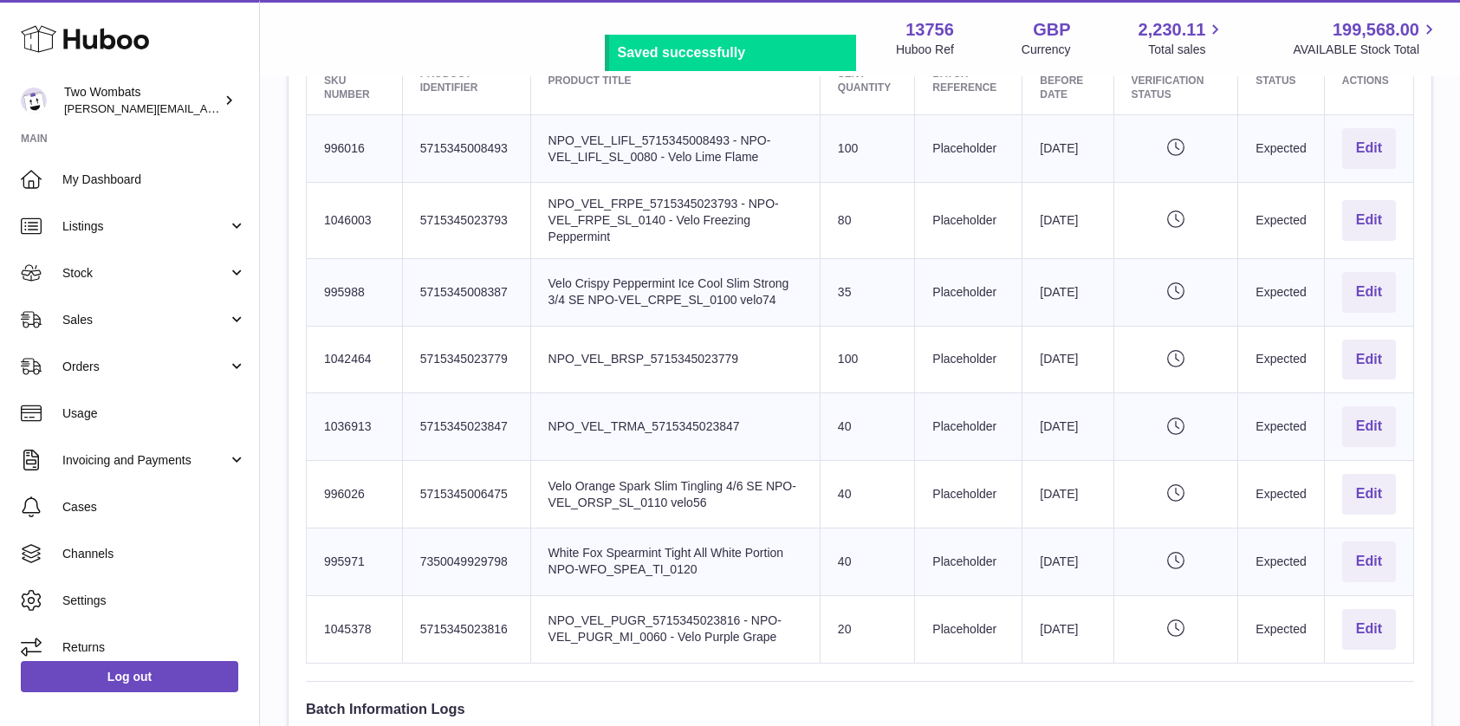
drag, startPoint x: 1409, startPoint y: 656, endPoint x: 323, endPoint y: 126, distance: 1208.6
click at [323, 126] on tbody "Huboo SKU Number 996016 Client Identifier 5715345008493 Product title NPO_VEL_L…" at bounding box center [861, 389] width 1108 height 548
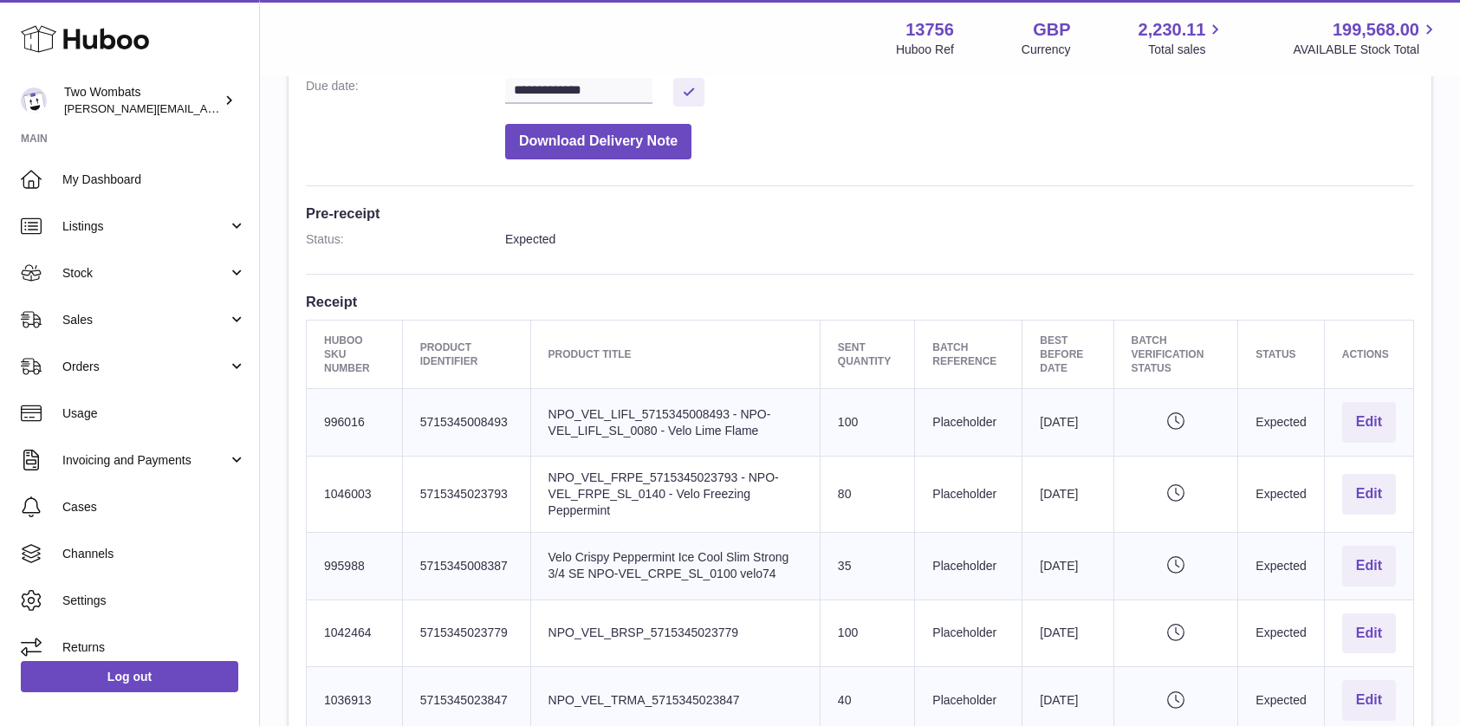
scroll to position [341, 0]
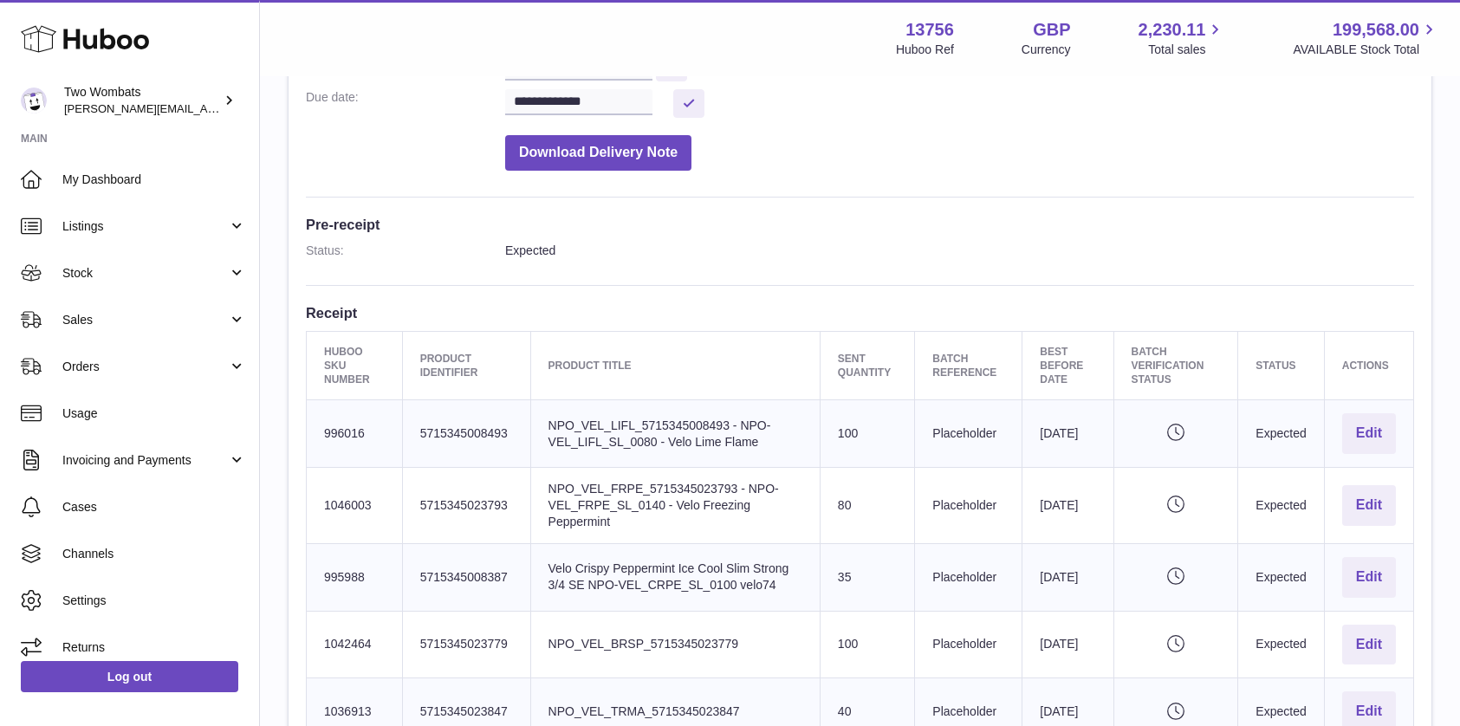
click at [318, 357] on th "Huboo SKU Number" at bounding box center [355, 365] width 96 height 69
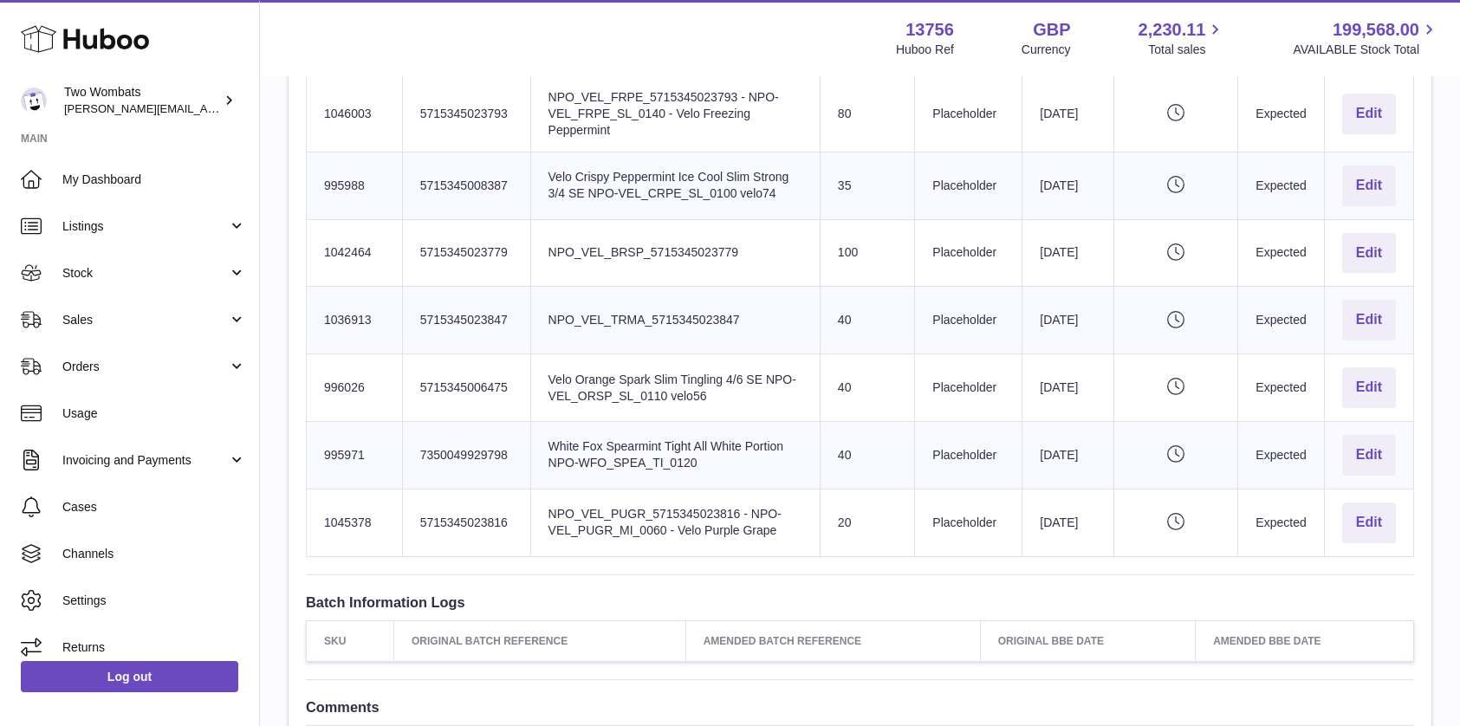
scroll to position [755, 0]
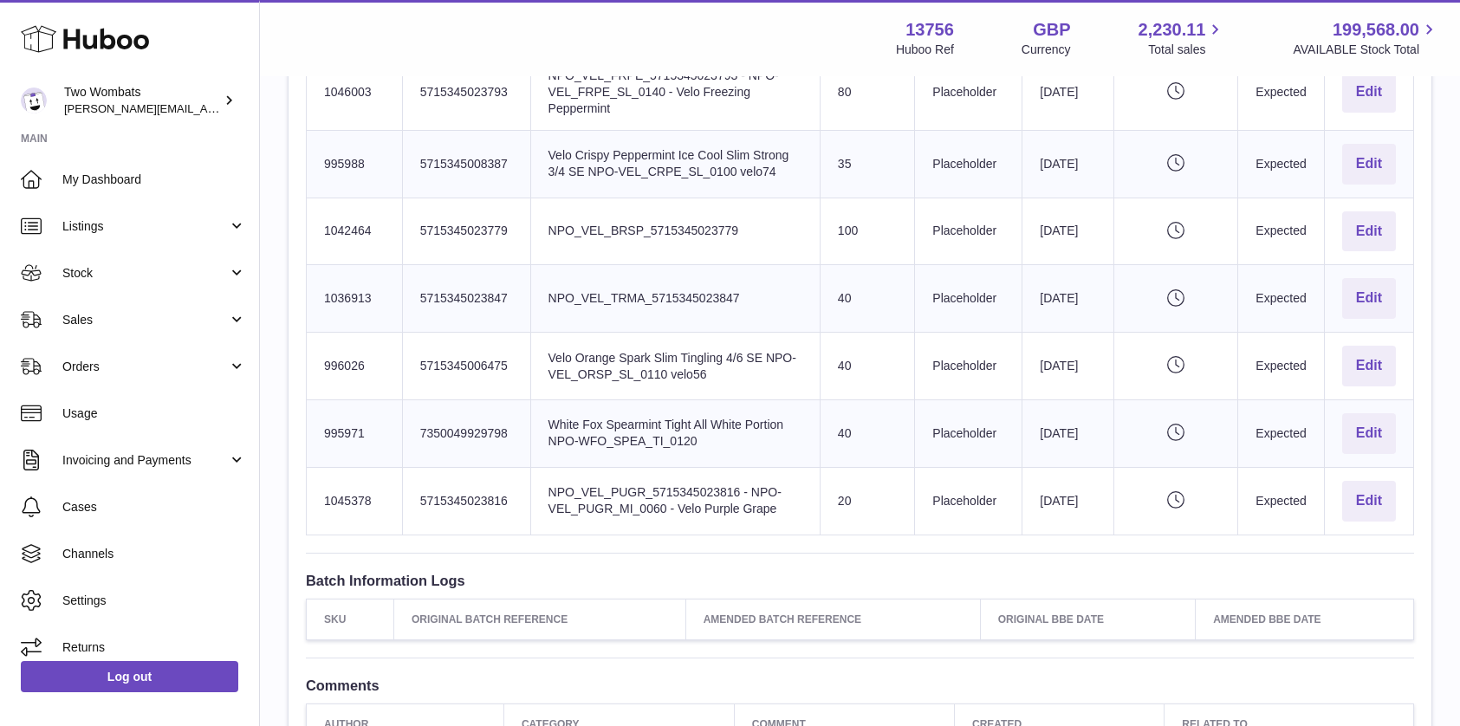
drag, startPoint x: 311, startPoint y: 406, endPoint x: 1405, endPoint y: 506, distance: 1098.3
click at [1405, 506] on tbody "Huboo SKU Number 996016 Client Identifier 5715345008493 Product title NPO_VEL_L…" at bounding box center [861, 261] width 1108 height 548
copy tbody "996016 Client Identifier 5715345008493 Product title NPO_VEL_LIFL_5715345008493…"
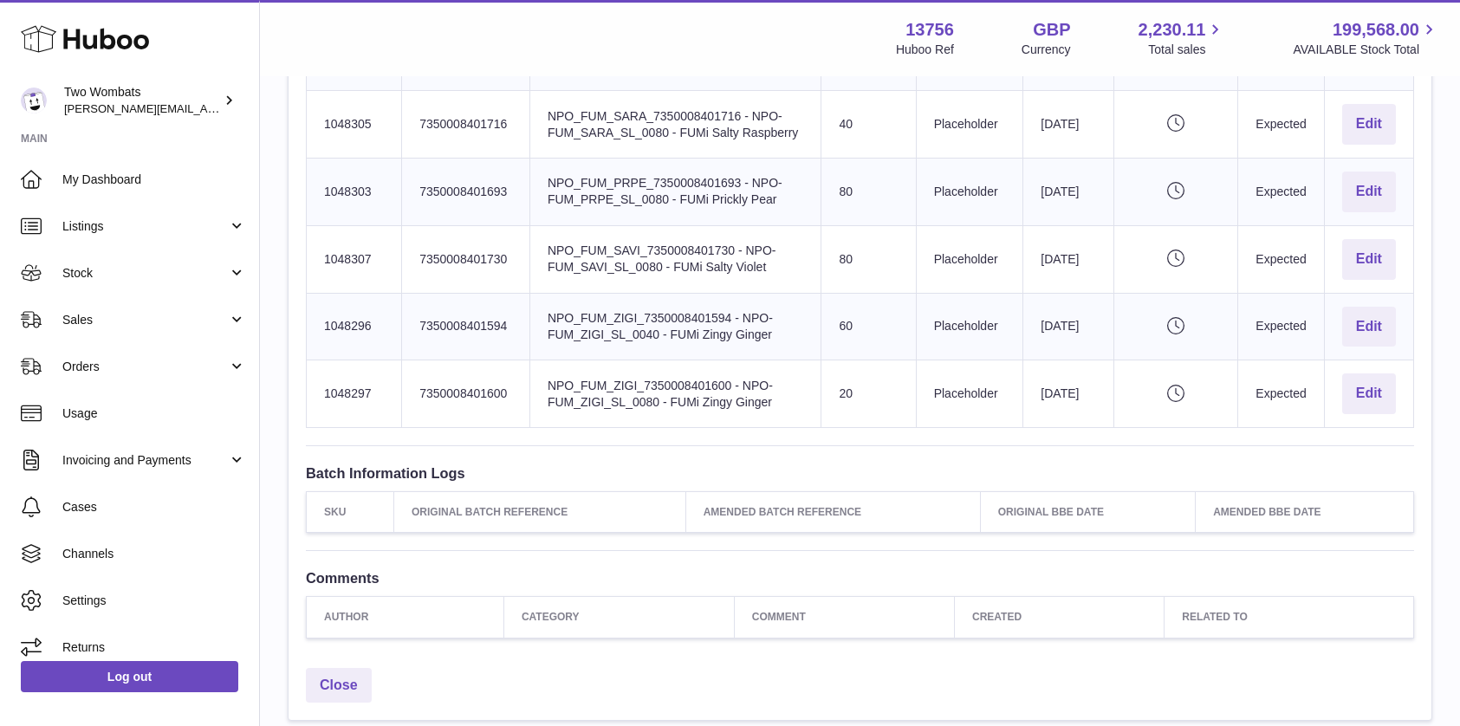
scroll to position [1119, 0]
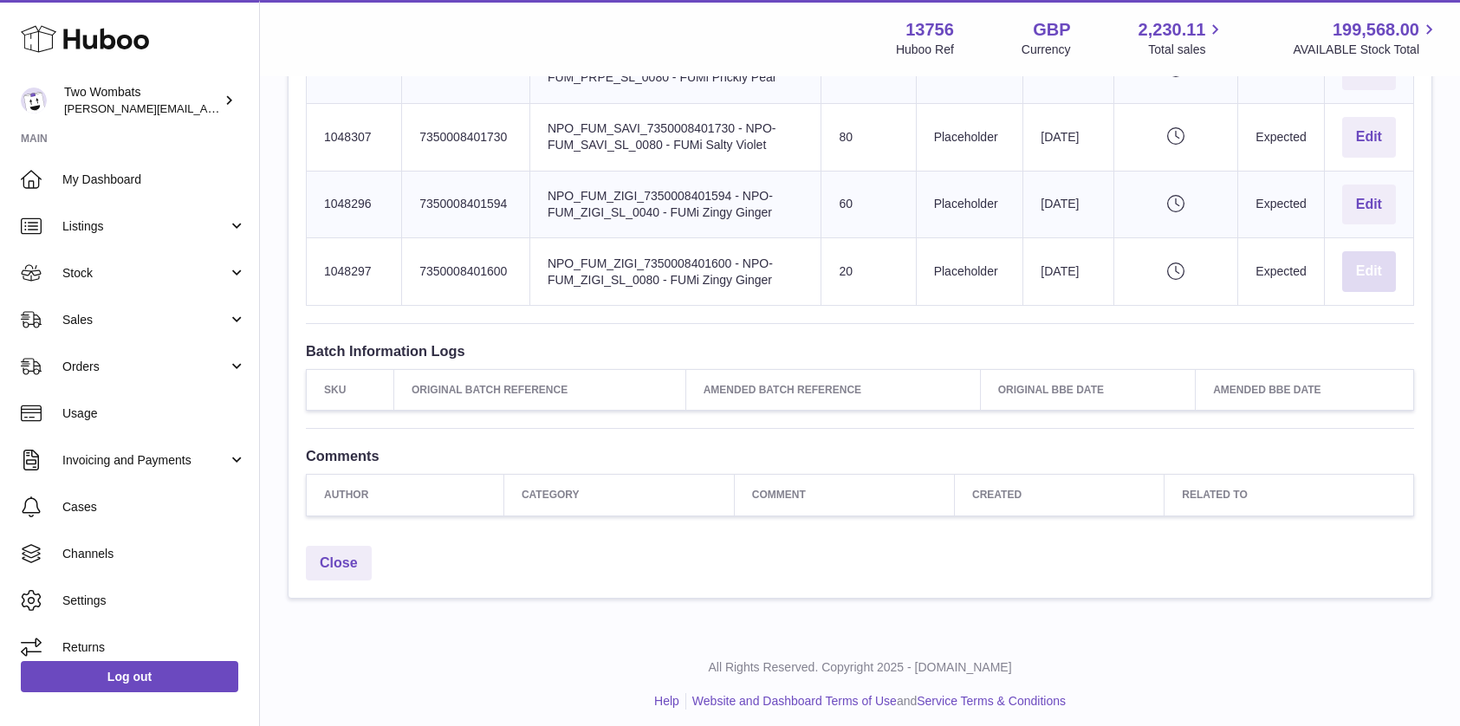
drag, startPoint x: 325, startPoint y: 185, endPoint x: 1395, endPoint y: 273, distance: 1074.0
copy tbody "1048302 Client Identifier 7350008401686 Product title NPO_FUM_TAAP_735000840168…"
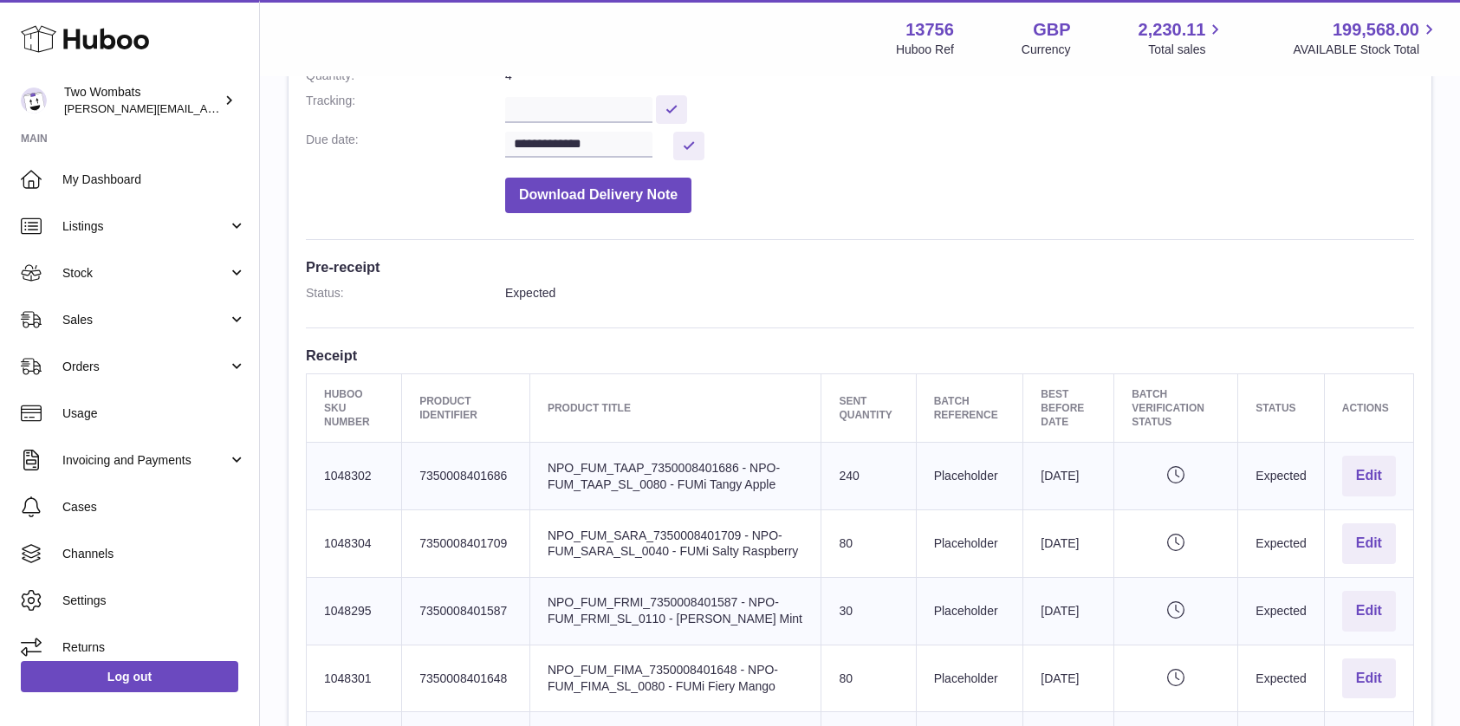
scroll to position [298, 0]
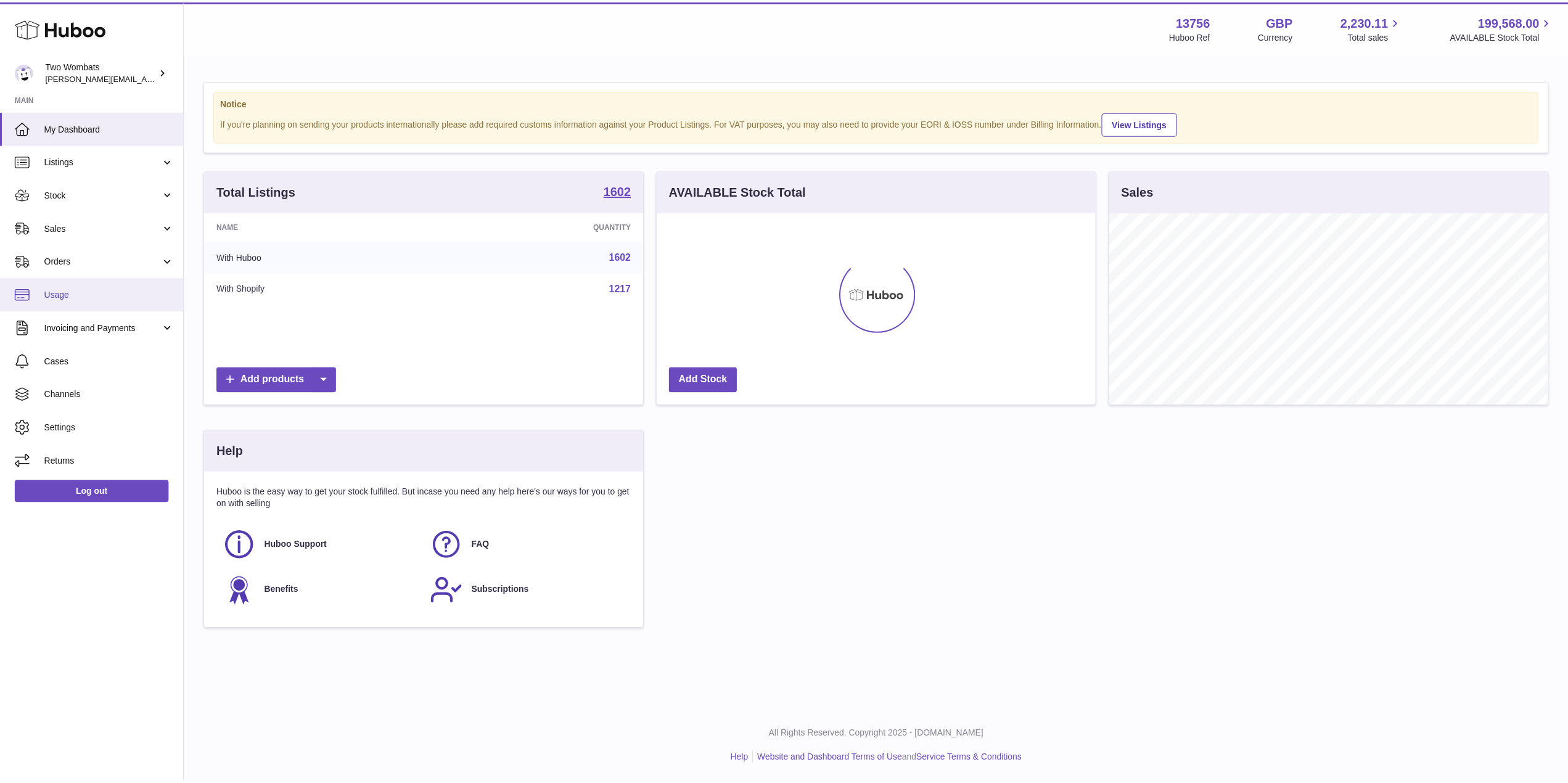
scroll to position [192, 442]
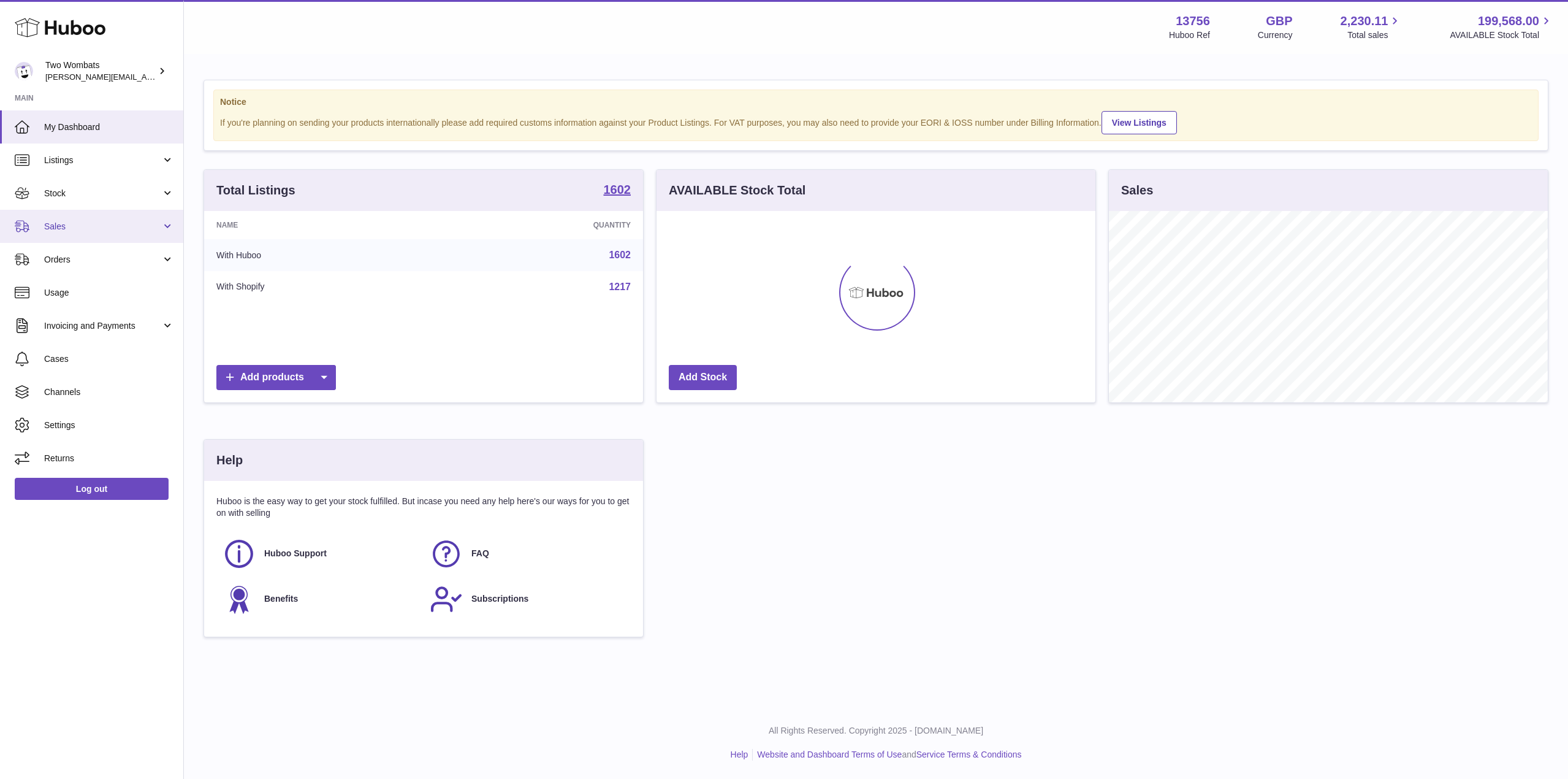
click at [169, 226] on link "Sales" at bounding box center [91, 226] width 183 height 33
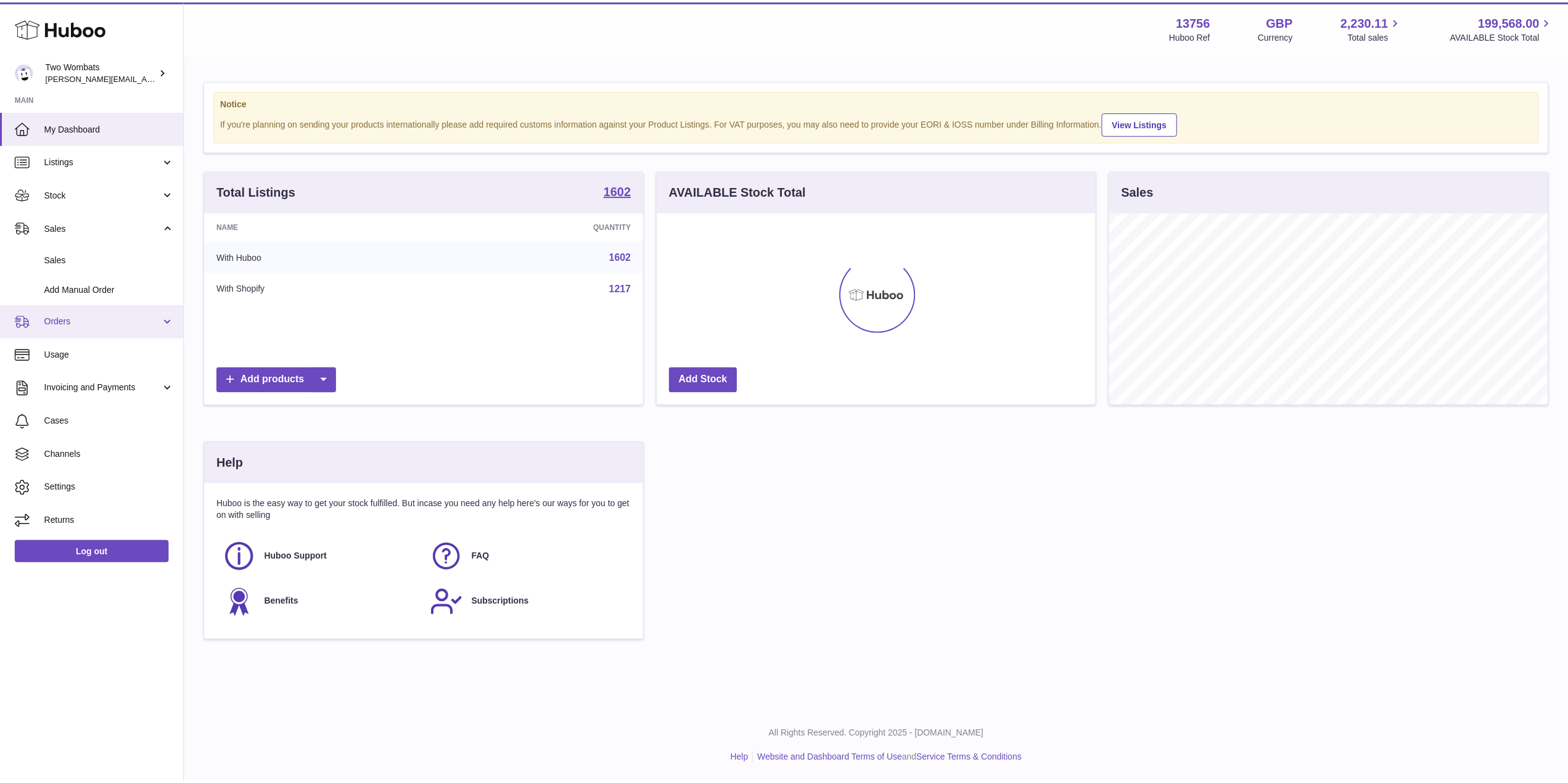
scroll to position [616182, 616164]
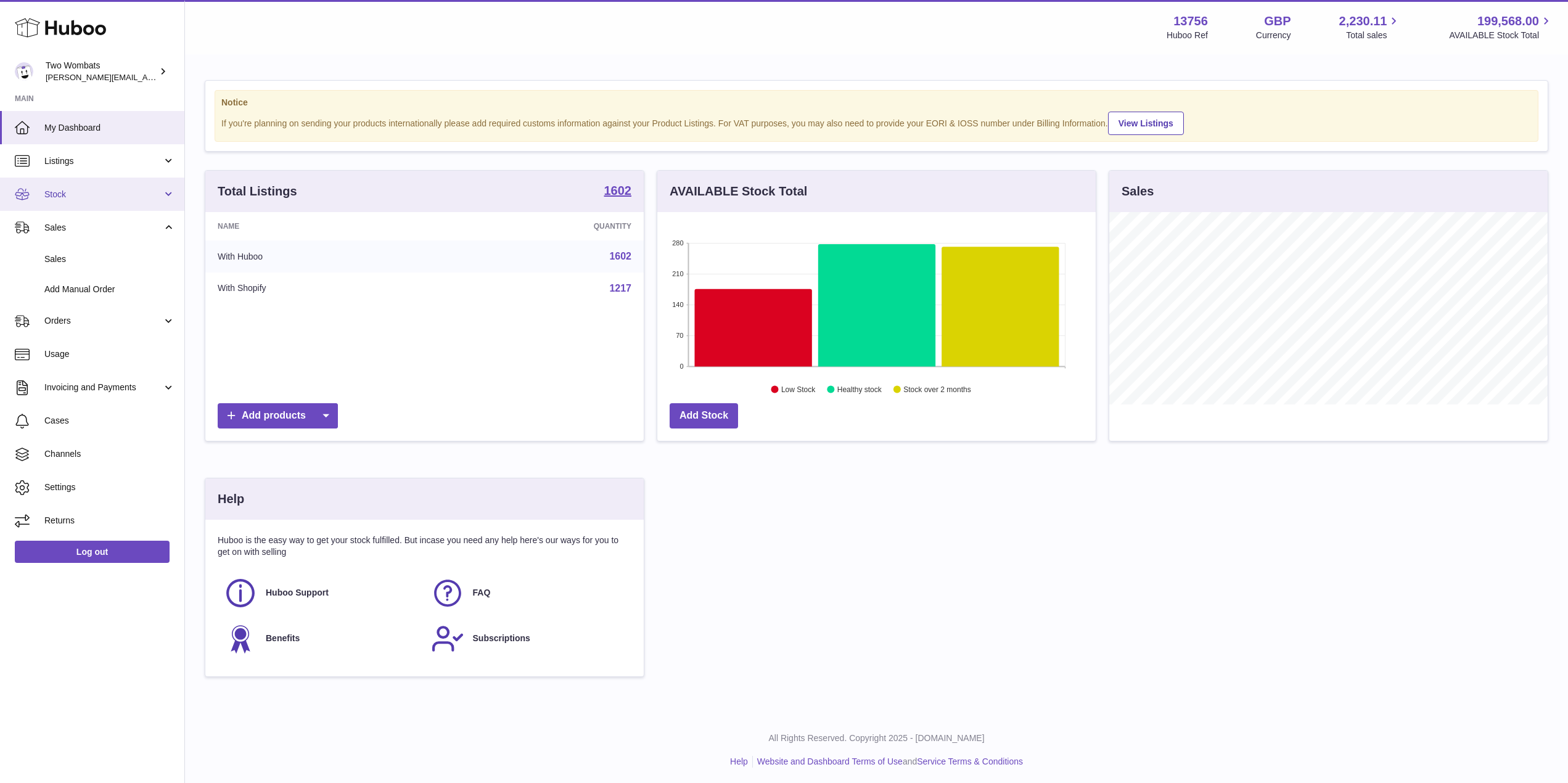
click at [170, 194] on link "Stock" at bounding box center [92, 194] width 184 height 33
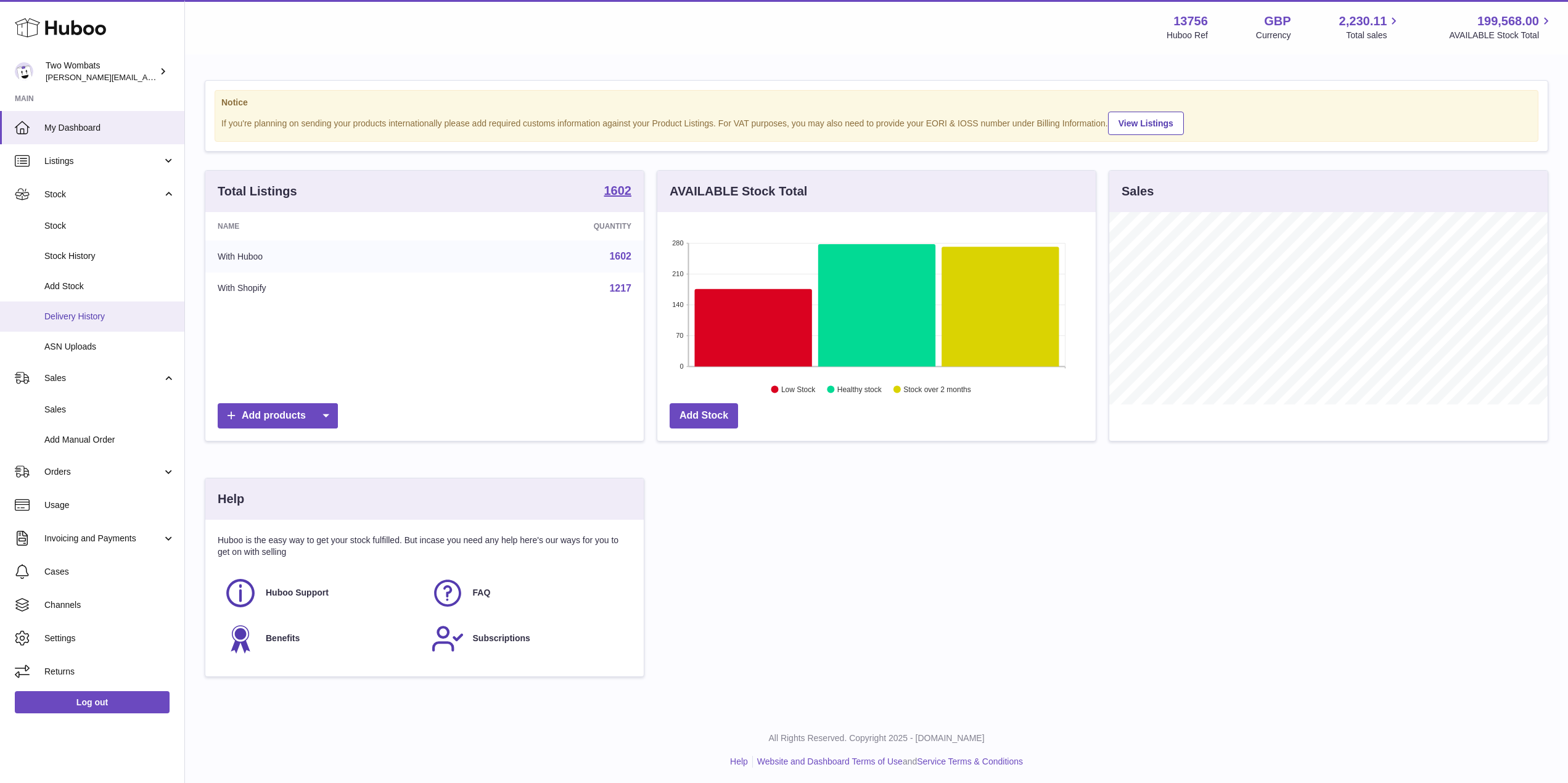
click at [125, 320] on span "Delivery History" at bounding box center [110, 316] width 131 height 11
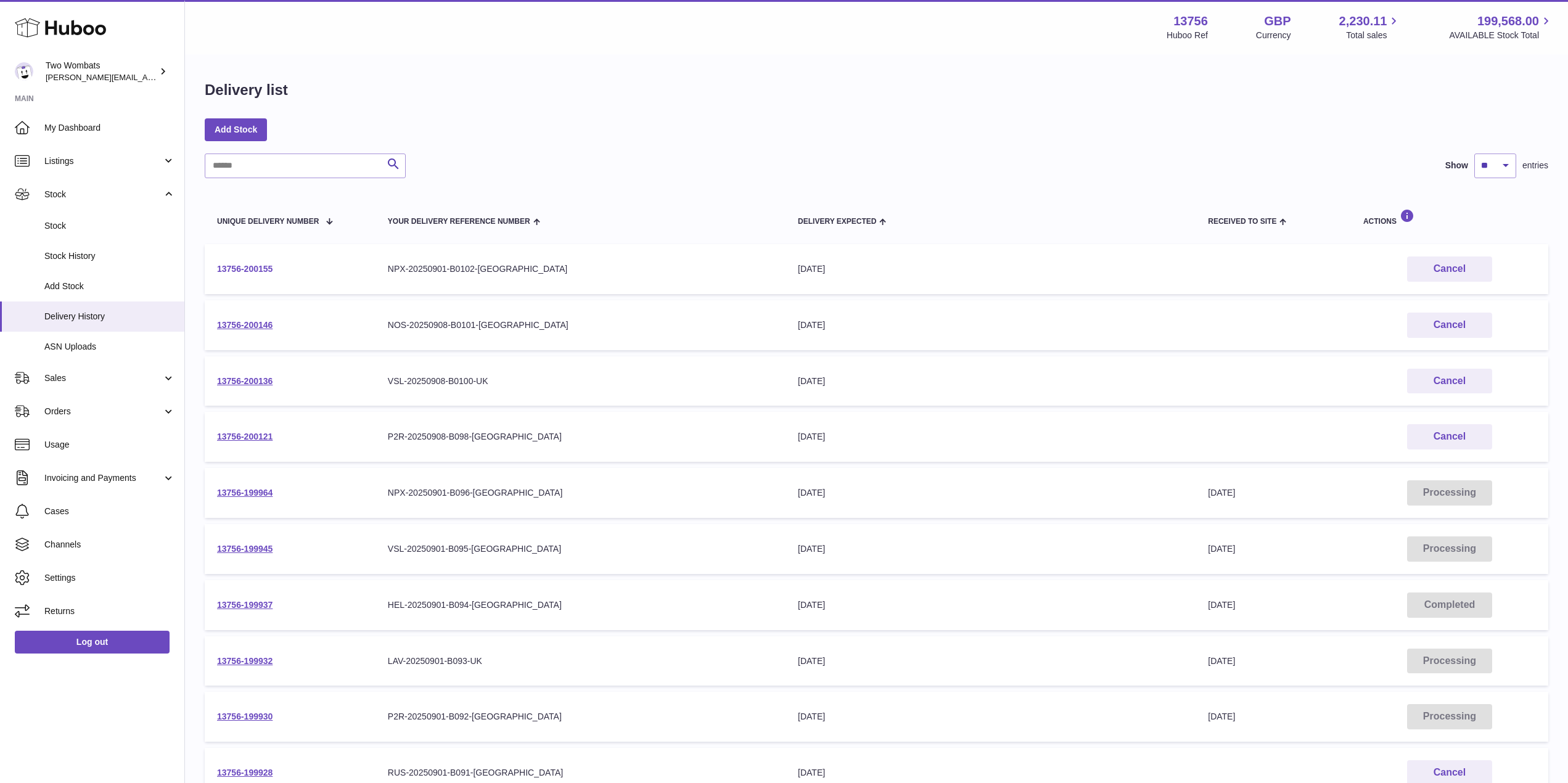
click at [257, 266] on link "13756-200155" at bounding box center [245, 269] width 55 height 10
click at [251, 388] on td "13756-200136" at bounding box center [290, 381] width 171 height 50
click at [260, 380] on link "13756-200136" at bounding box center [245, 381] width 55 height 10
click at [251, 432] on link "13756-200121" at bounding box center [245, 437] width 55 height 10
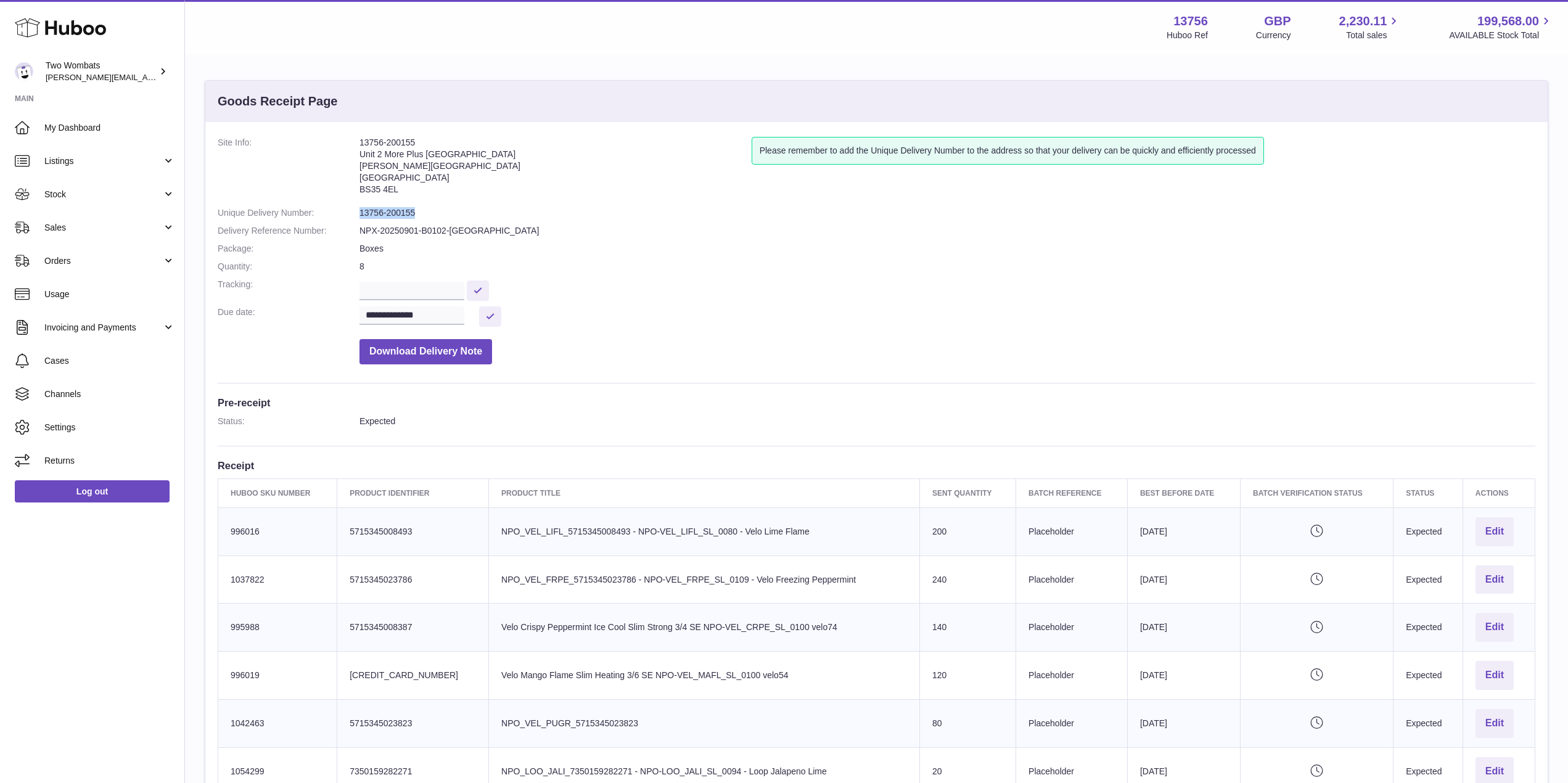
drag, startPoint x: 413, startPoint y: 211, endPoint x: 359, endPoint y: 211, distance: 54.0
click at [359, 211] on dl "**********" at bounding box center [876, 253] width 1318 height 233
copy dl "13756-200155"
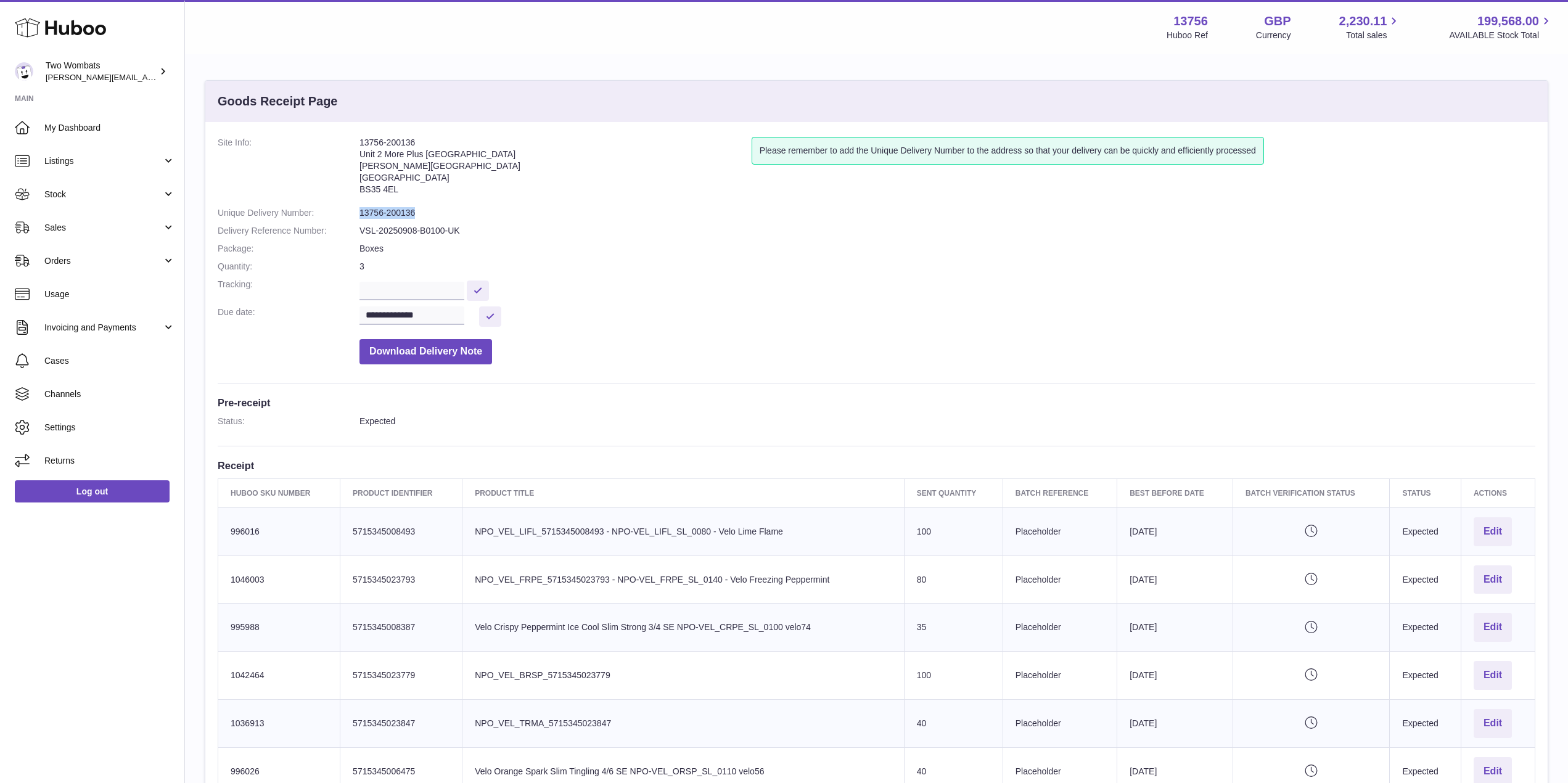
drag, startPoint x: 414, startPoint y: 212, endPoint x: 359, endPoint y: 213, distance: 55.0
click at [359, 213] on dd "13756-200136" at bounding box center [947, 213] width 1176 height 11
copy dd "13756-200136"
drag, startPoint x: 414, startPoint y: 212, endPoint x: 361, endPoint y: 213, distance: 53.0
click at [361, 213] on dd "13756-200121" at bounding box center [947, 213] width 1176 height 11
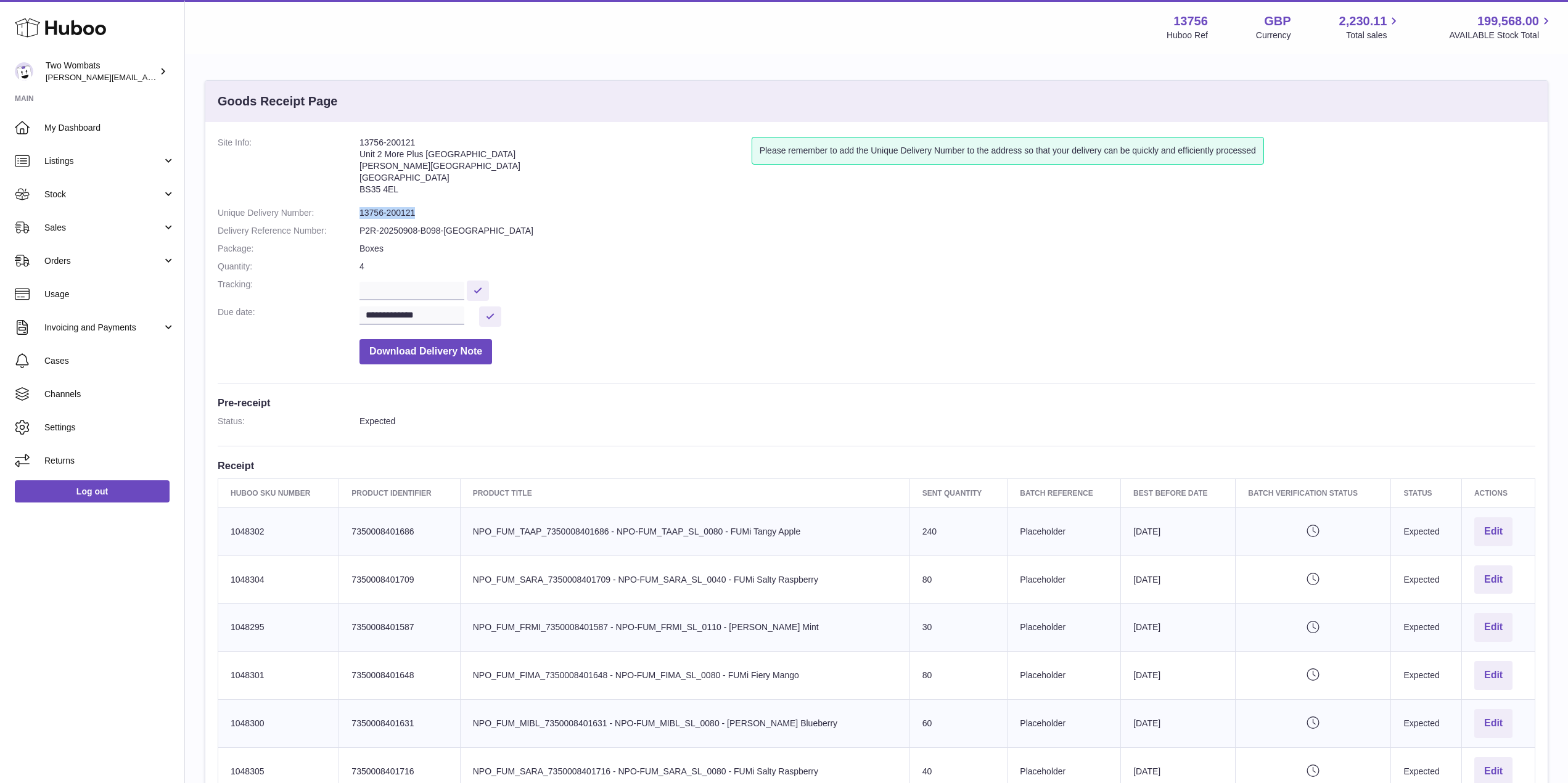
copy dd "13756-200121"
click at [171, 200] on link "Stock" at bounding box center [92, 194] width 184 height 33
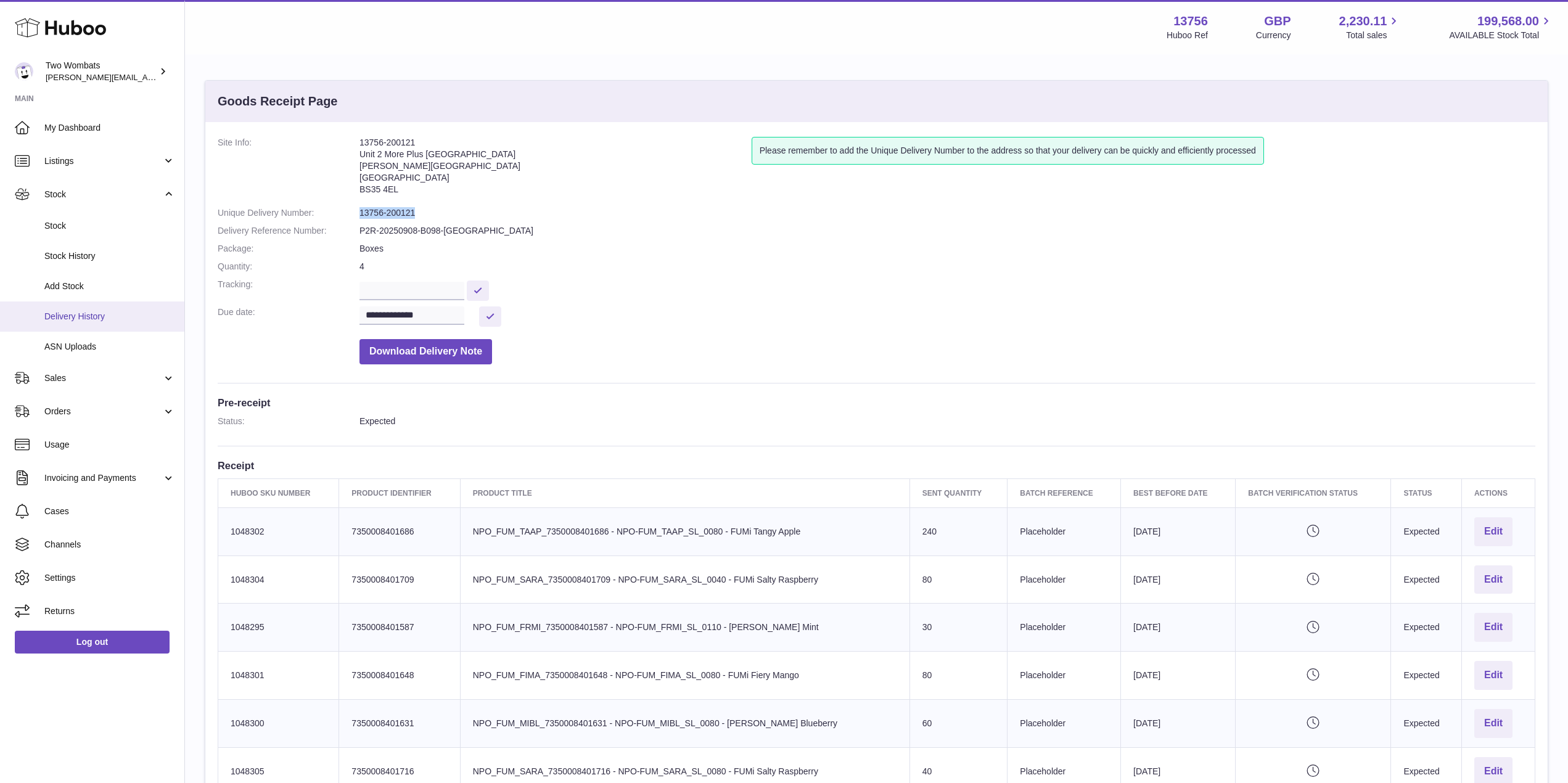
click at [135, 321] on span "Delivery History" at bounding box center [110, 316] width 131 height 11
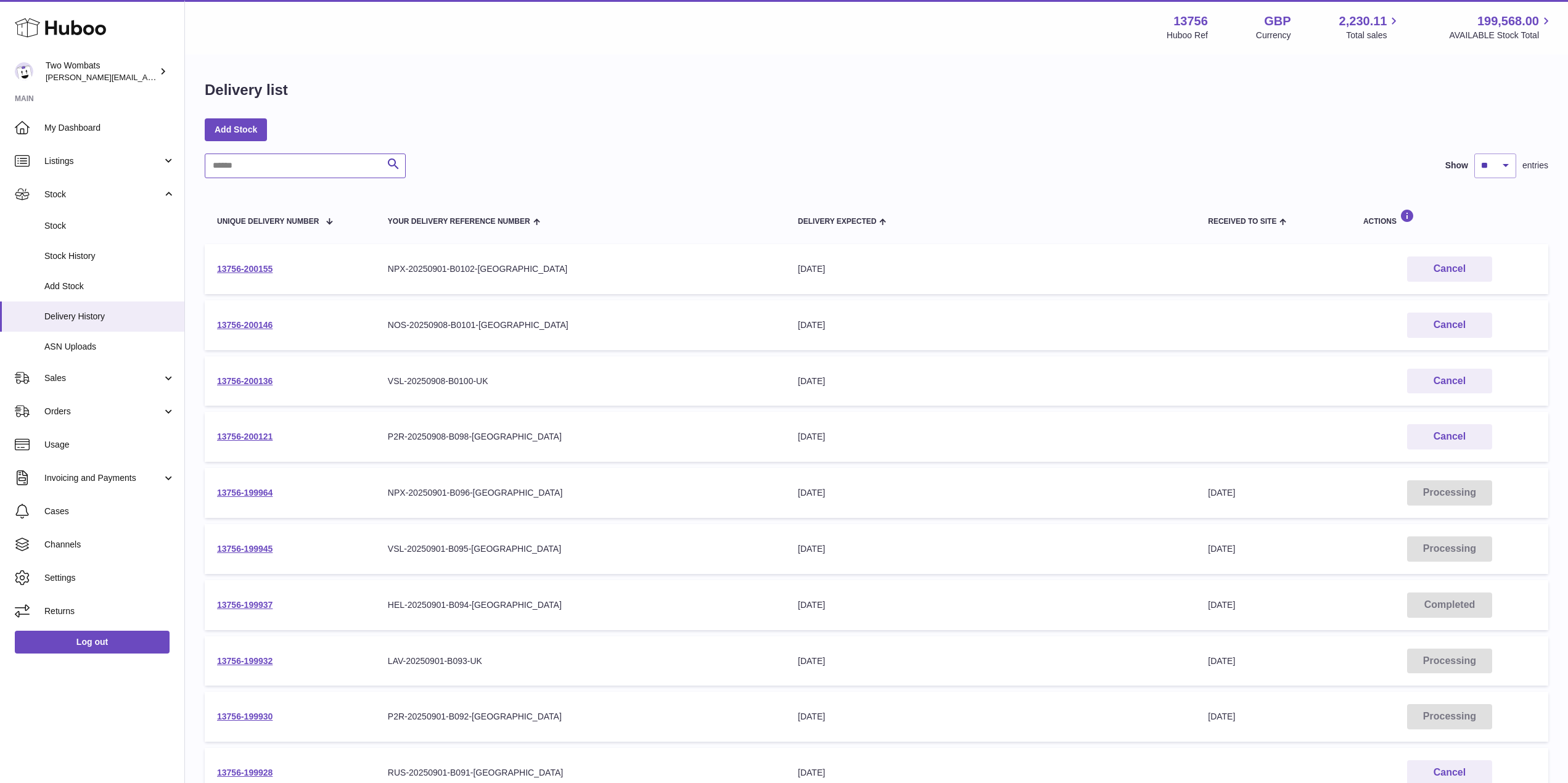
click at [308, 164] on input "text" at bounding box center [305, 166] width 201 height 25
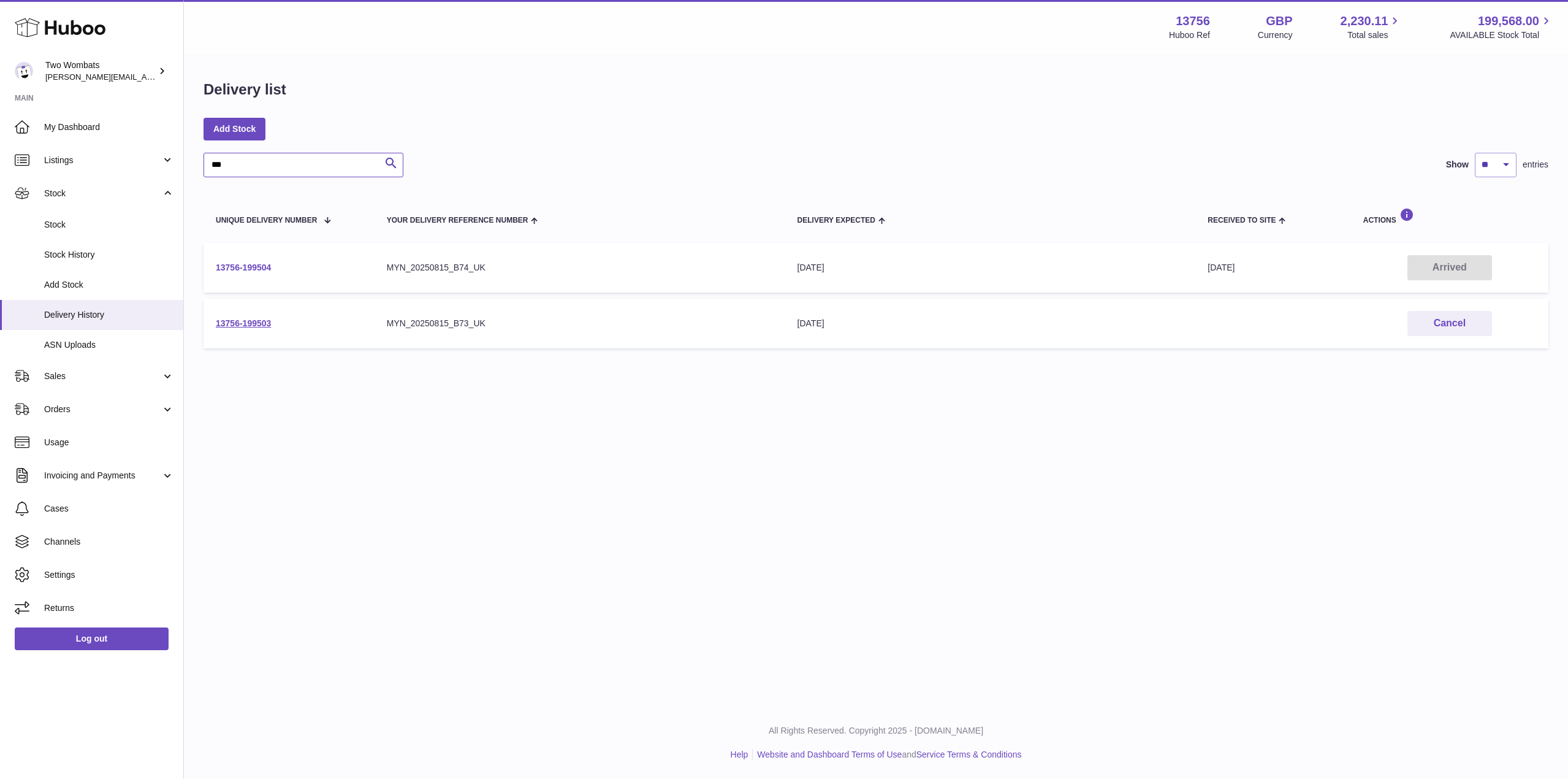
type input "***"
click at [240, 267] on link "13756-199504" at bounding box center [243, 267] width 55 height 10
click at [251, 325] on link "13756-199503" at bounding box center [243, 323] width 55 height 10
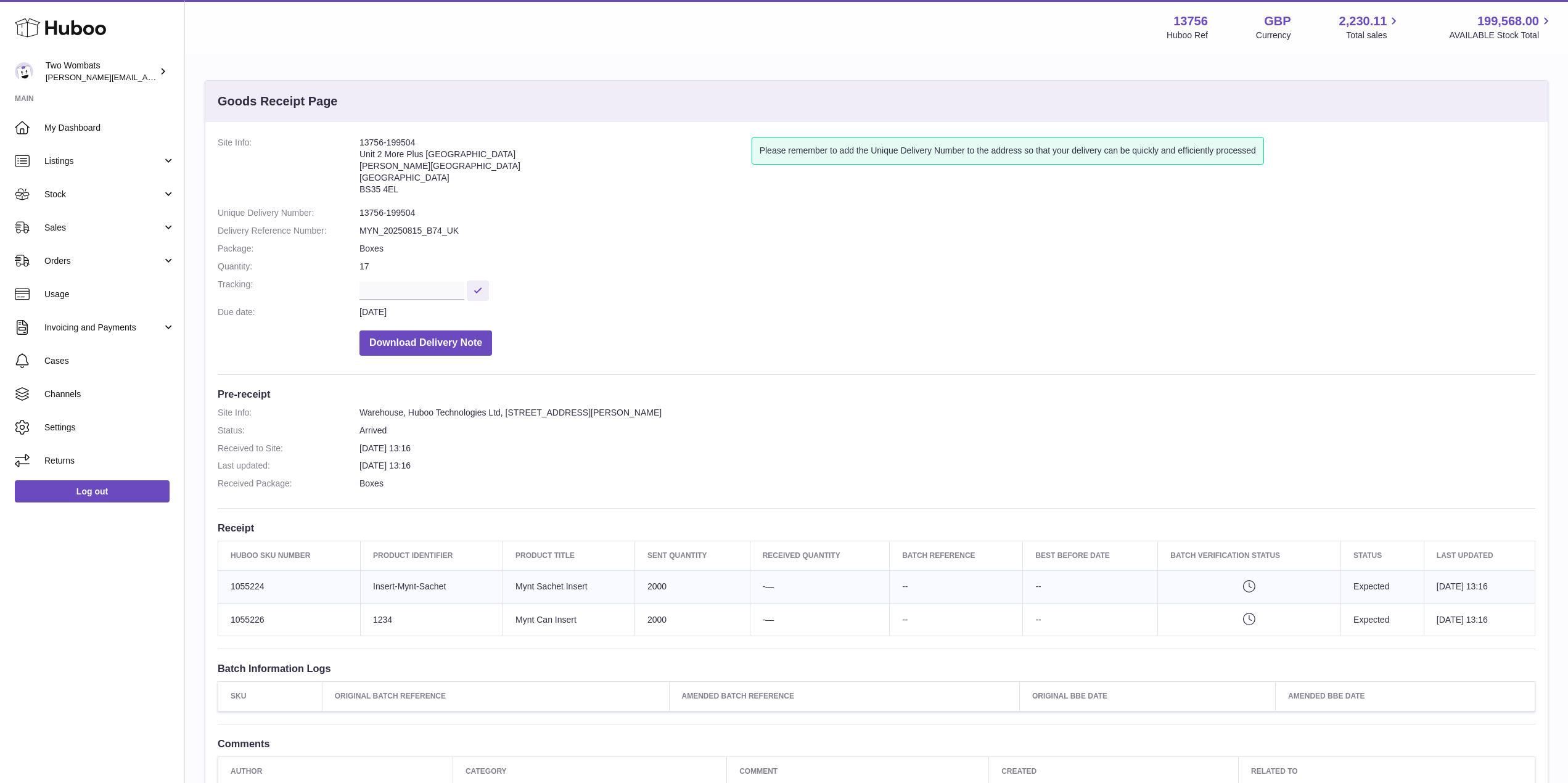
scroll to position [41, 0]
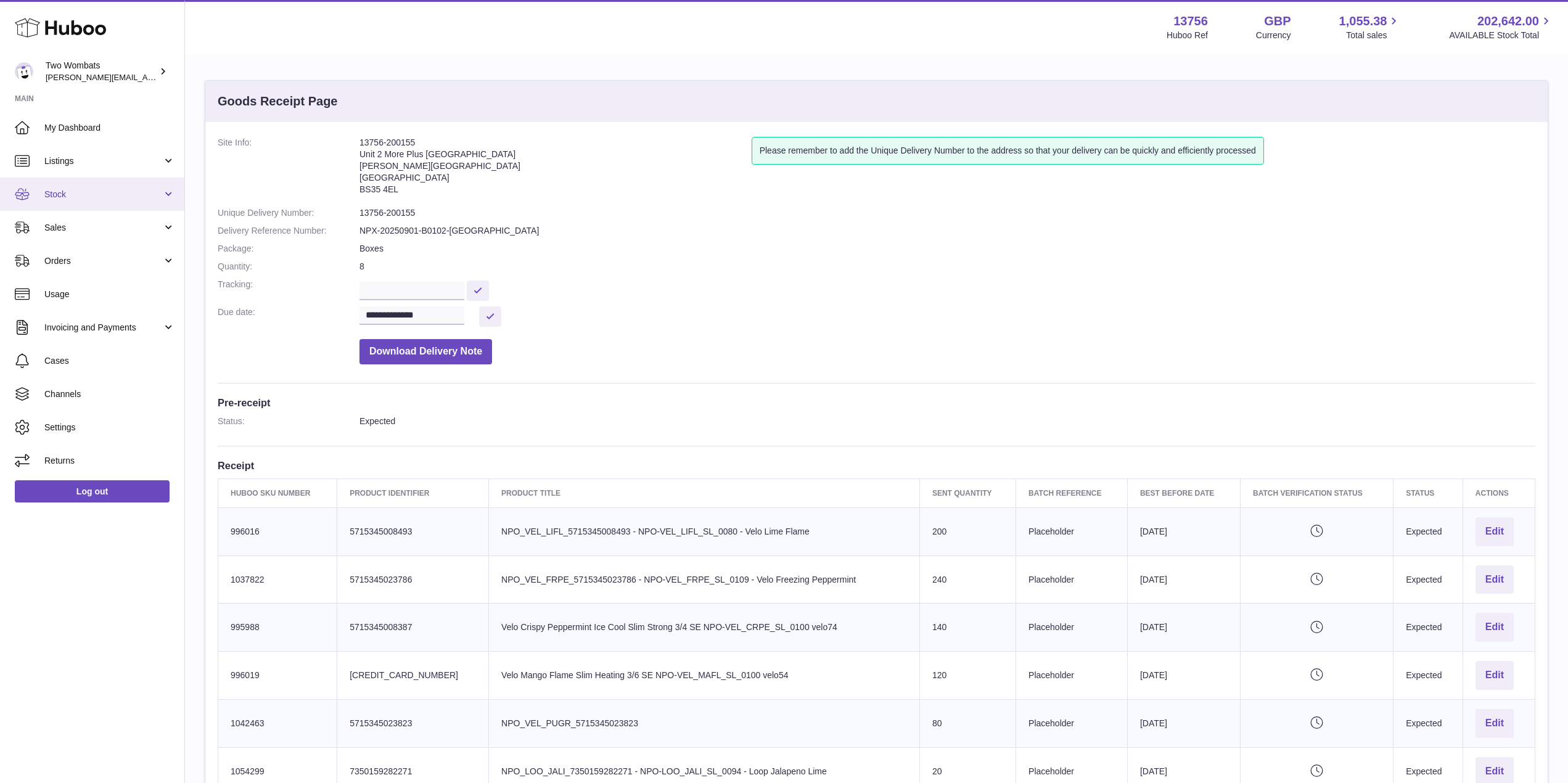
click at [169, 194] on link "Stock" at bounding box center [92, 194] width 184 height 33
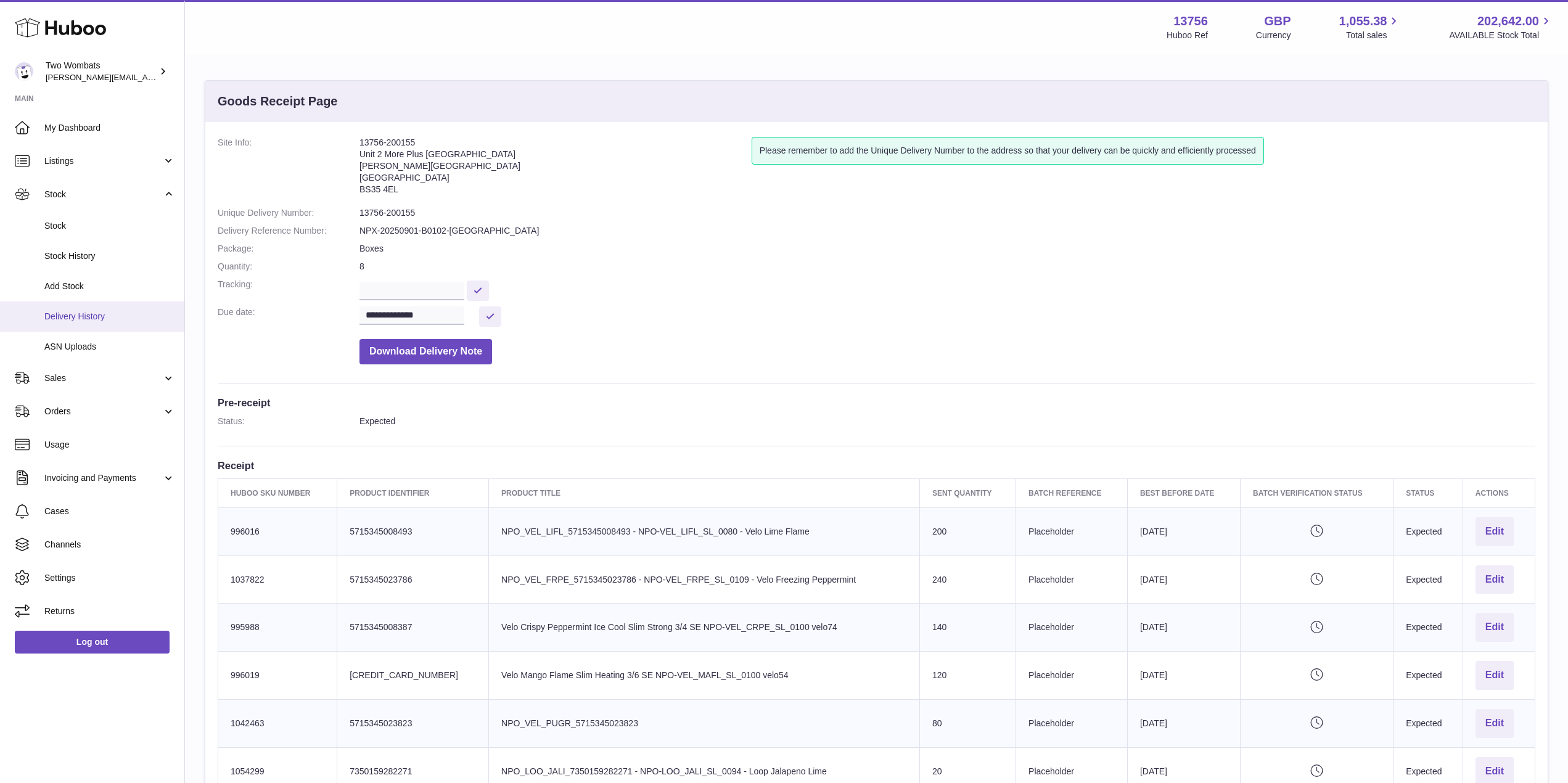
click at [109, 317] on span "Delivery History" at bounding box center [110, 316] width 131 height 11
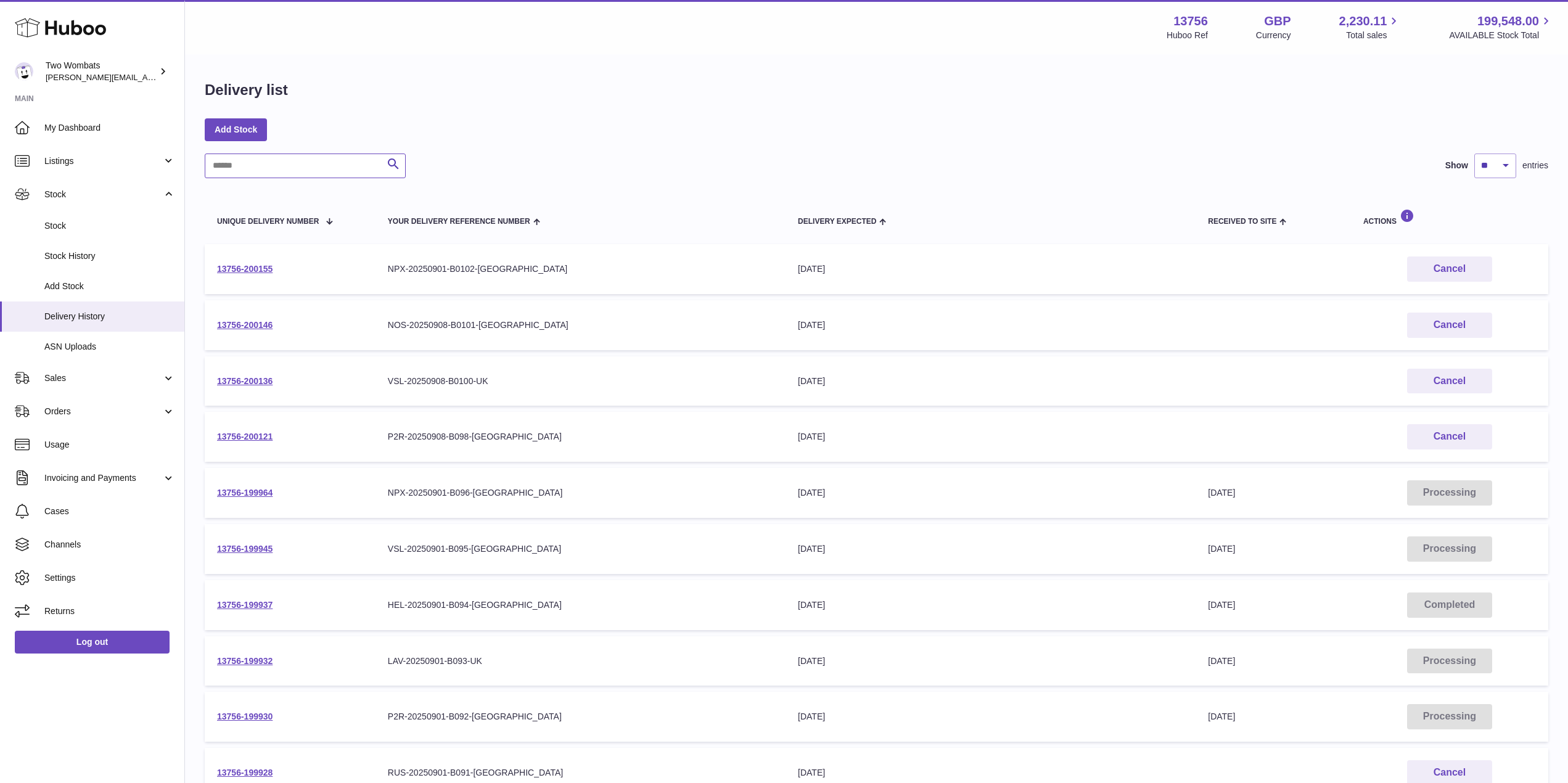
click at [272, 178] on input "text" at bounding box center [305, 166] width 201 height 25
paste input "**********"
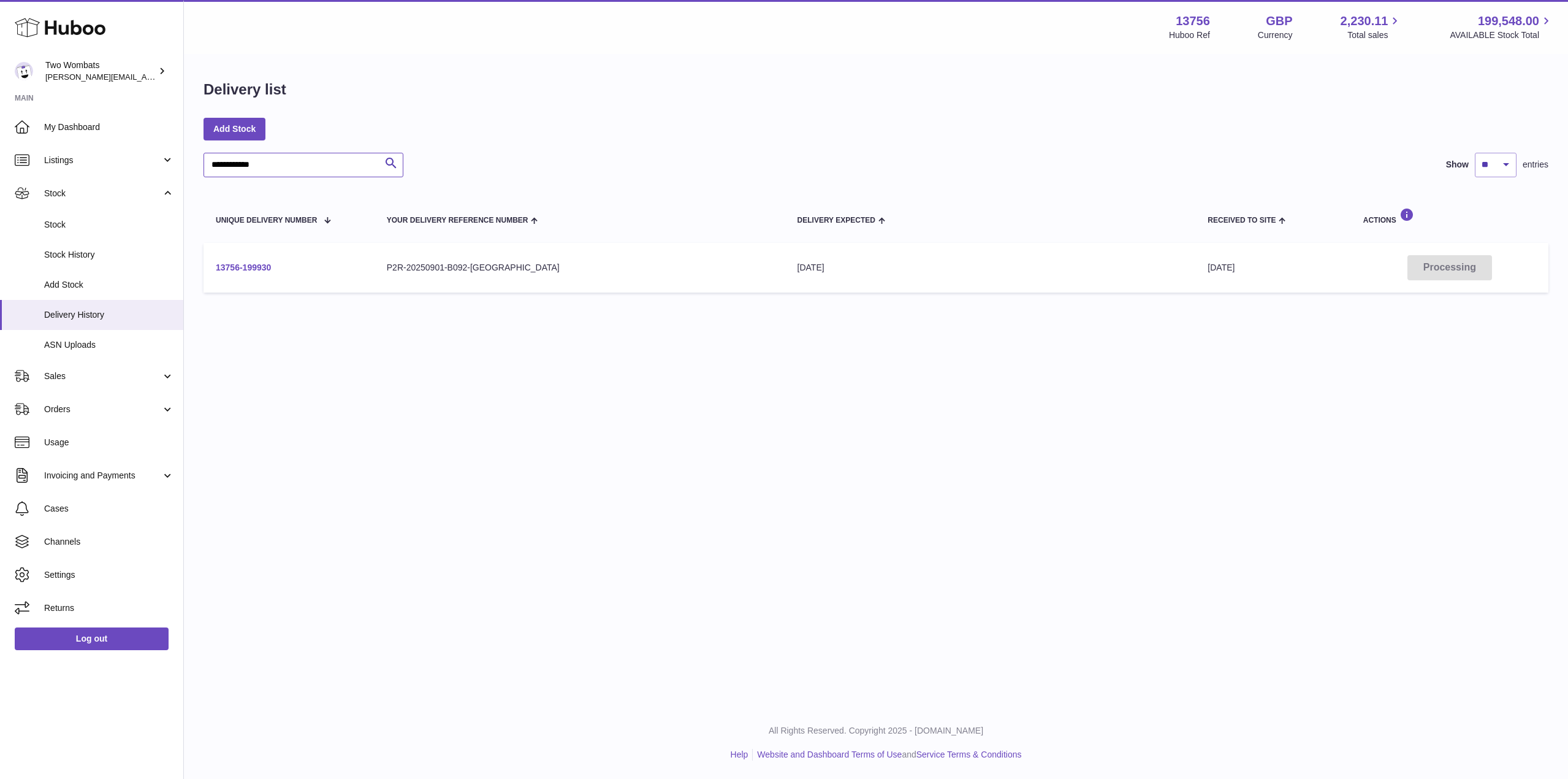
type input "**********"
click at [240, 269] on link "13756-199930" at bounding box center [243, 267] width 55 height 10
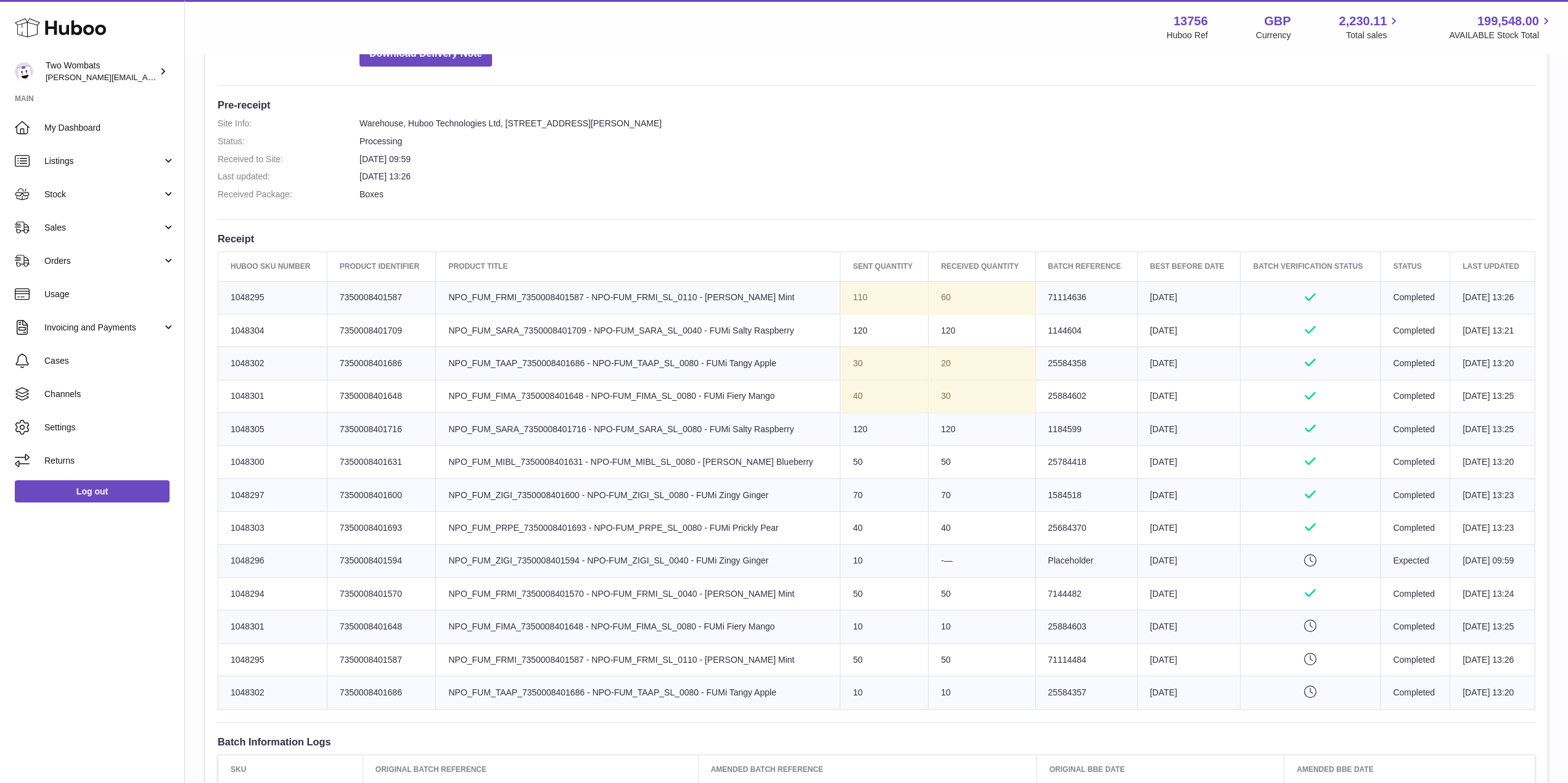
scroll to position [289, 0]
drag, startPoint x: 792, startPoint y: 363, endPoint x: 953, endPoint y: 367, distance: 161.0
click at [953, 367] on tr "Huboo SKU Number 1048302 Client Identifier 7350008401686 Product title NPO_FUM_…" at bounding box center [876, 363] width 1317 height 33
drag, startPoint x: 832, startPoint y: 691, endPoint x: 941, endPoint y: 680, distance: 109.6
click at [941, 680] on tr "Huboo SKU Number 1048302 Client Identifier 7350008401686 Product title NPO_FUM_…" at bounding box center [876, 692] width 1317 height 33
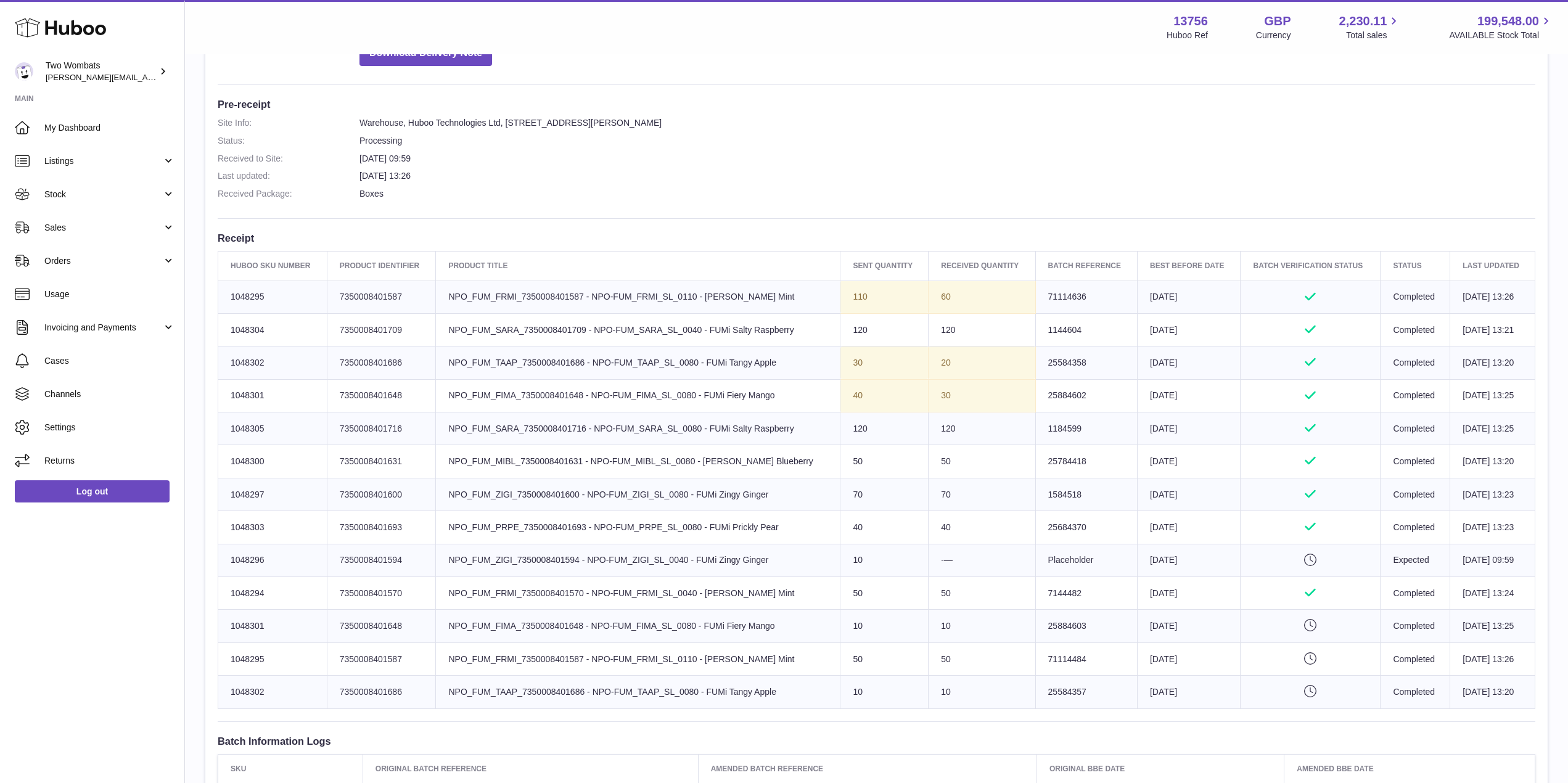
drag, startPoint x: 823, startPoint y: 298, endPoint x: 973, endPoint y: 294, distance: 150.1
click at [973, 294] on tr "Huboo SKU Number 1048295 Client Identifier 7350008401587 Product title NPO_FUM_…" at bounding box center [876, 297] width 1317 height 33
